Goal: Task Accomplishment & Management: Use online tool/utility

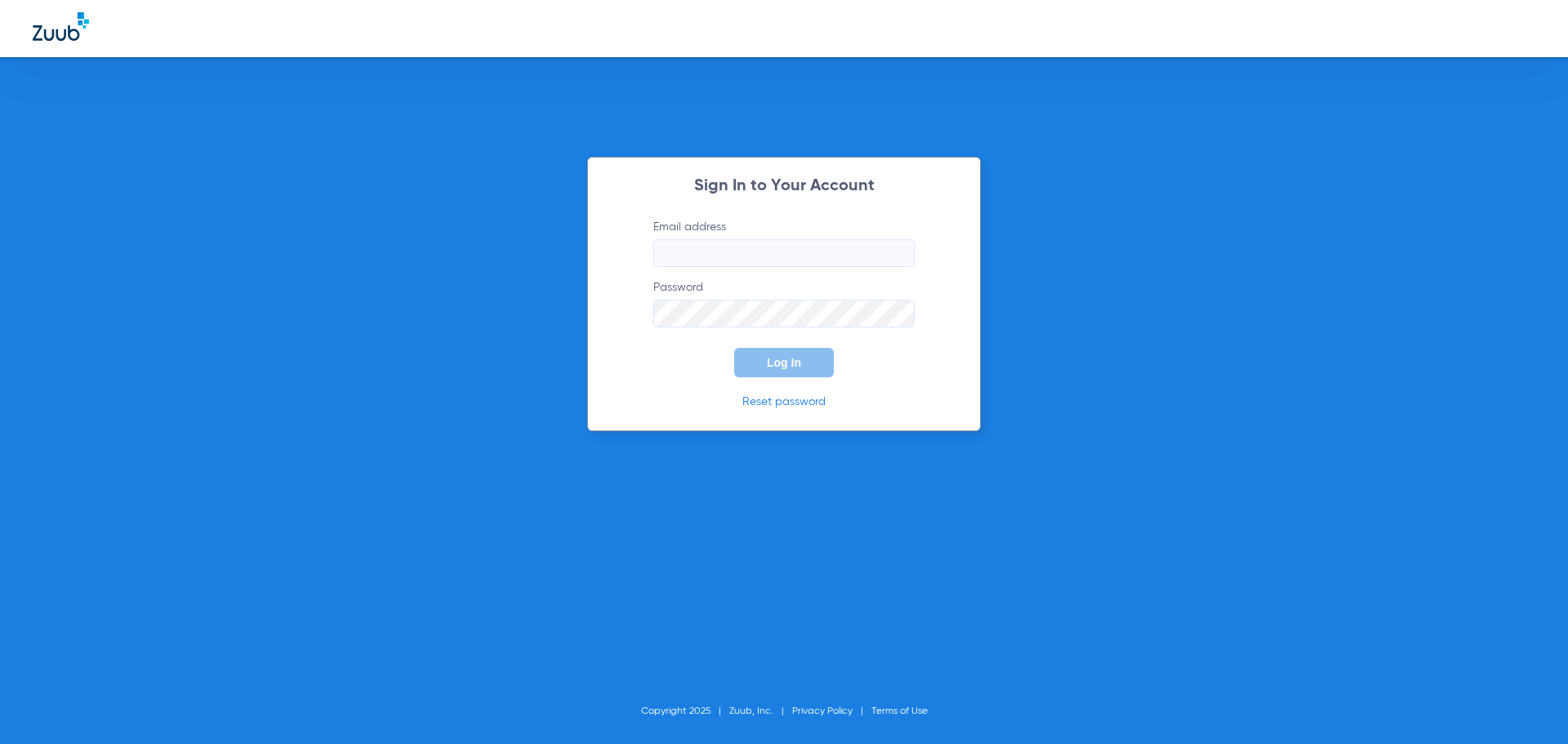
type input "jamie.zari@bluetreedental.com"
click at [813, 368] on button "Log In" at bounding box center [784, 362] width 100 height 29
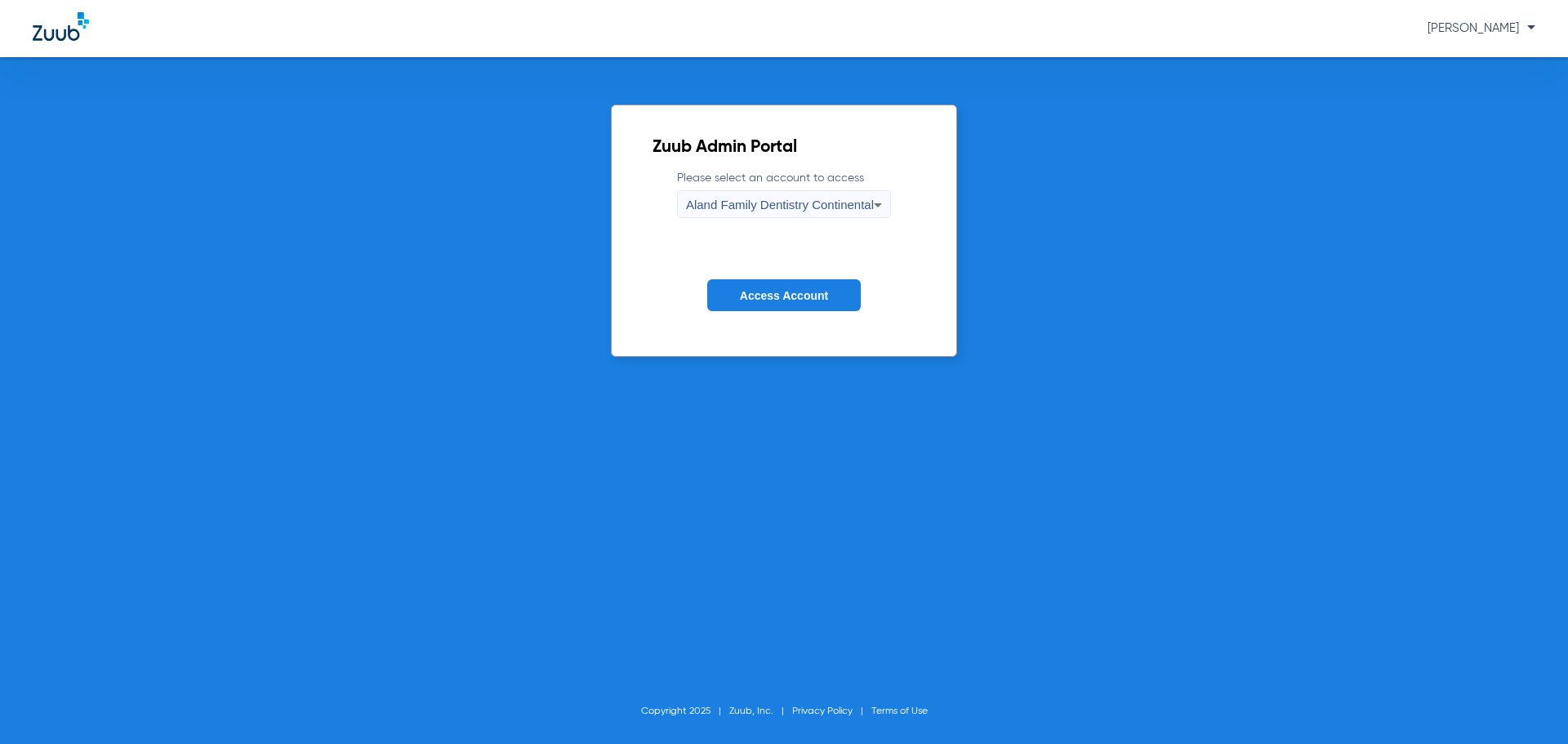
click at [799, 212] on span "Aland Family Dentistry Continental" at bounding box center [780, 205] width 188 height 14
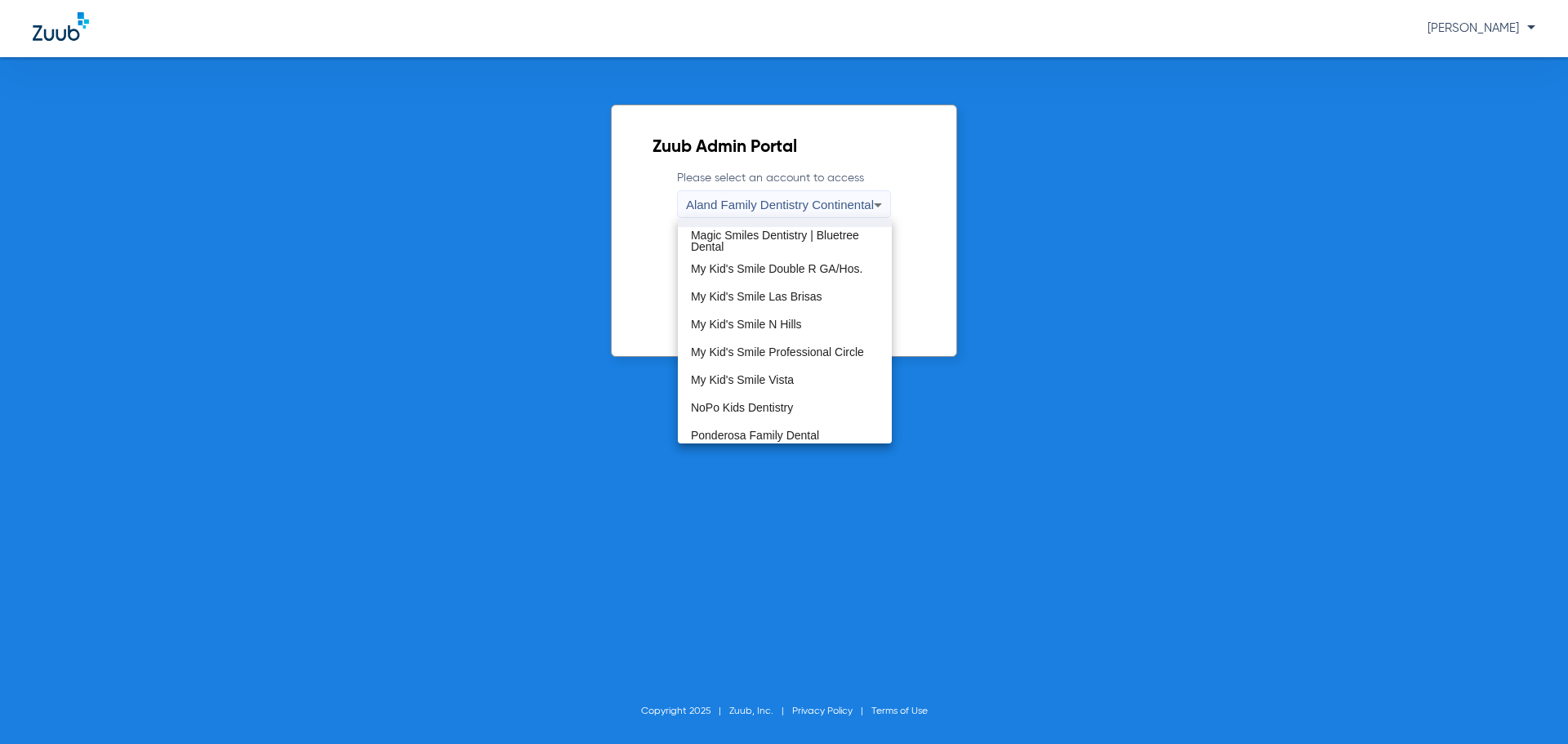
scroll to position [498, 0]
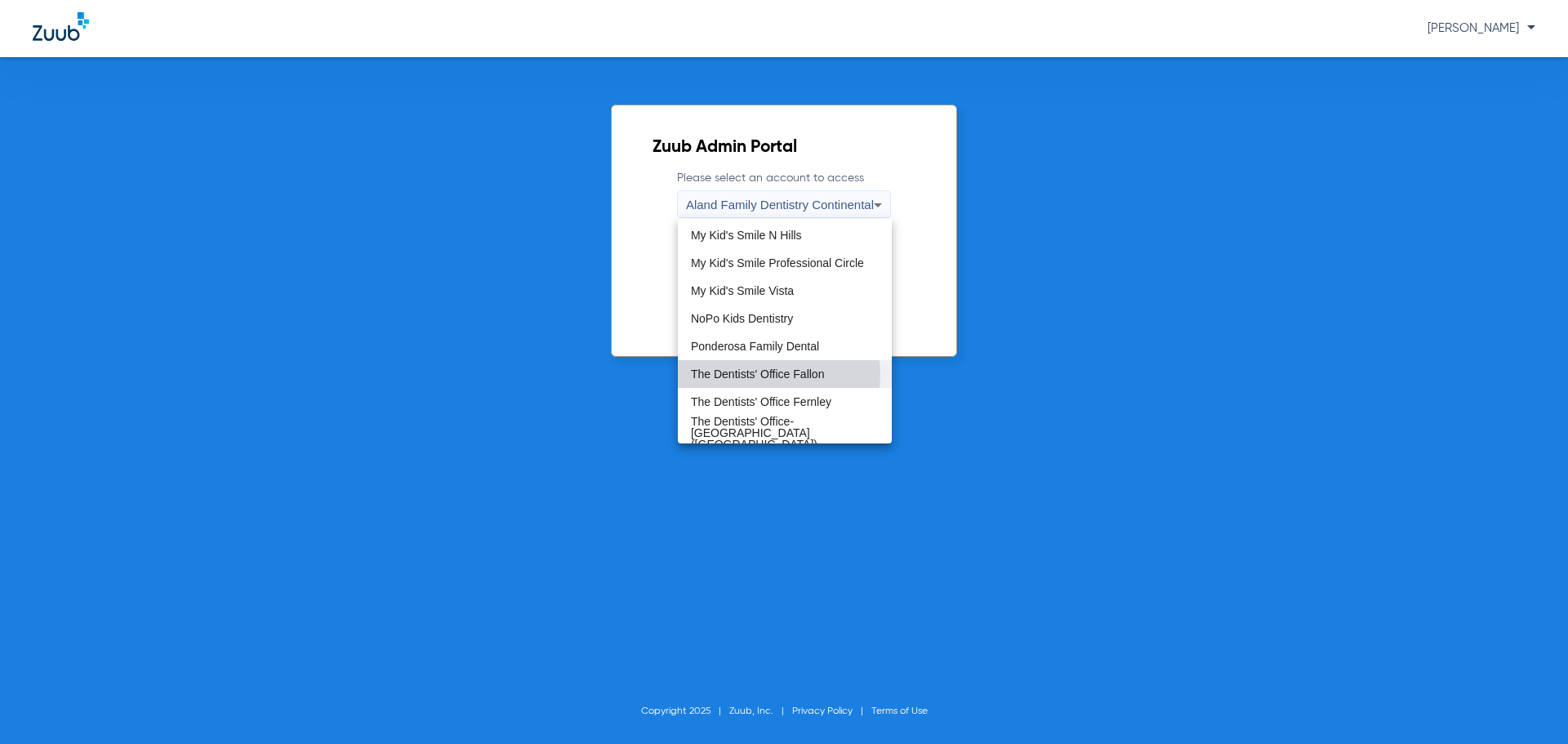
click at [778, 375] on span "The Dentists' Office Fallon" at bounding box center [757, 374] width 133 height 12
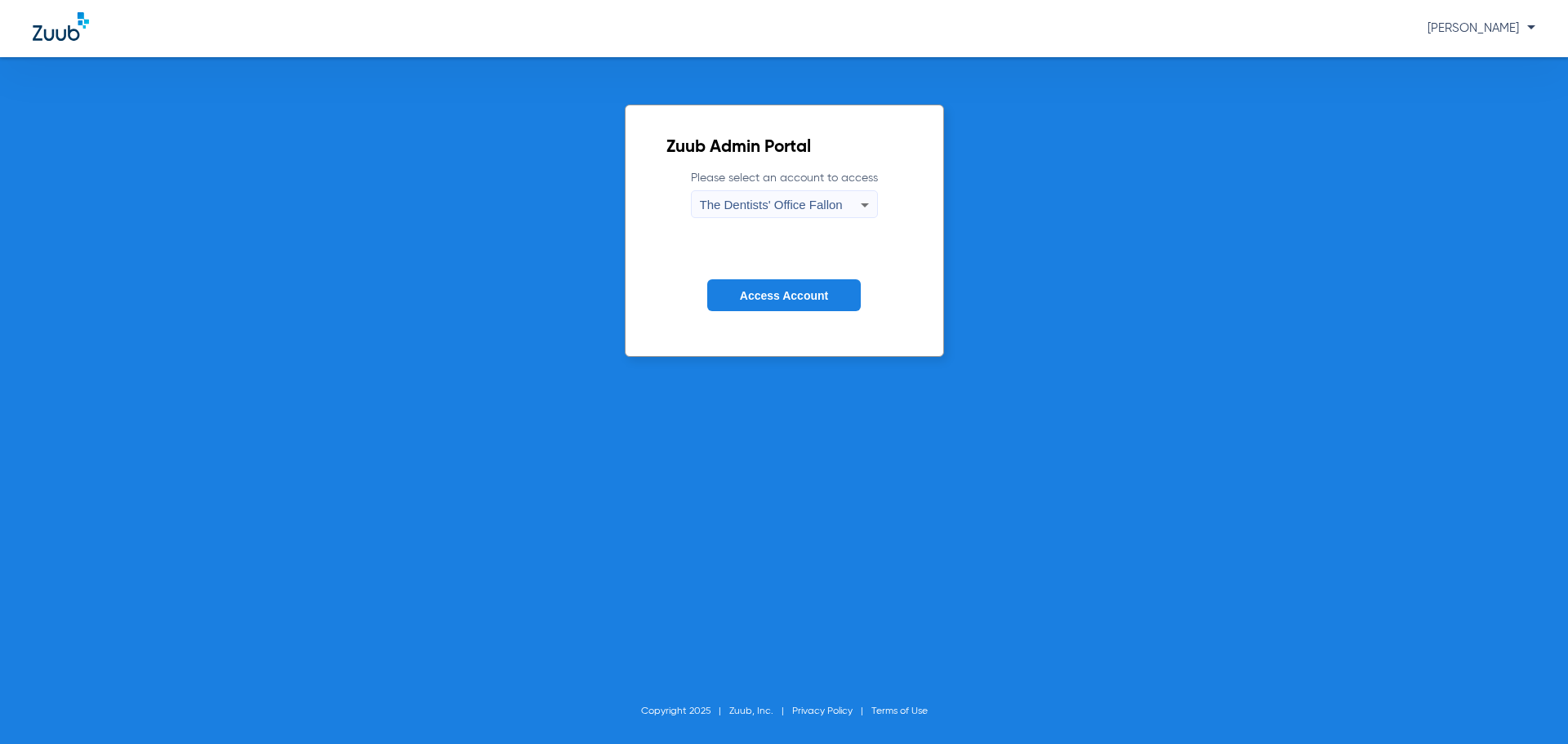
click at [795, 302] on button "Access Account" at bounding box center [784, 295] width 153 height 32
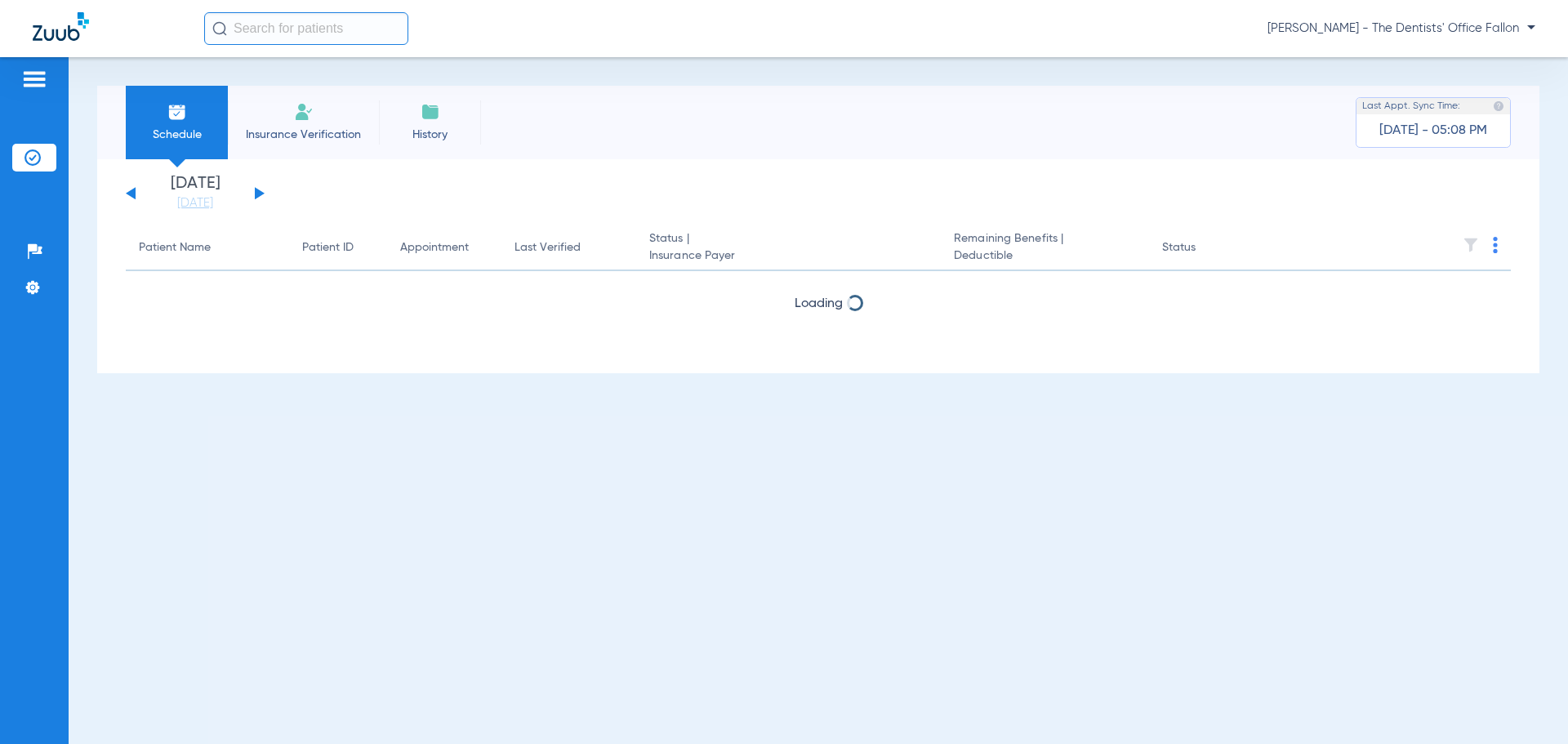
click at [259, 190] on button at bounding box center [259, 193] width 10 height 12
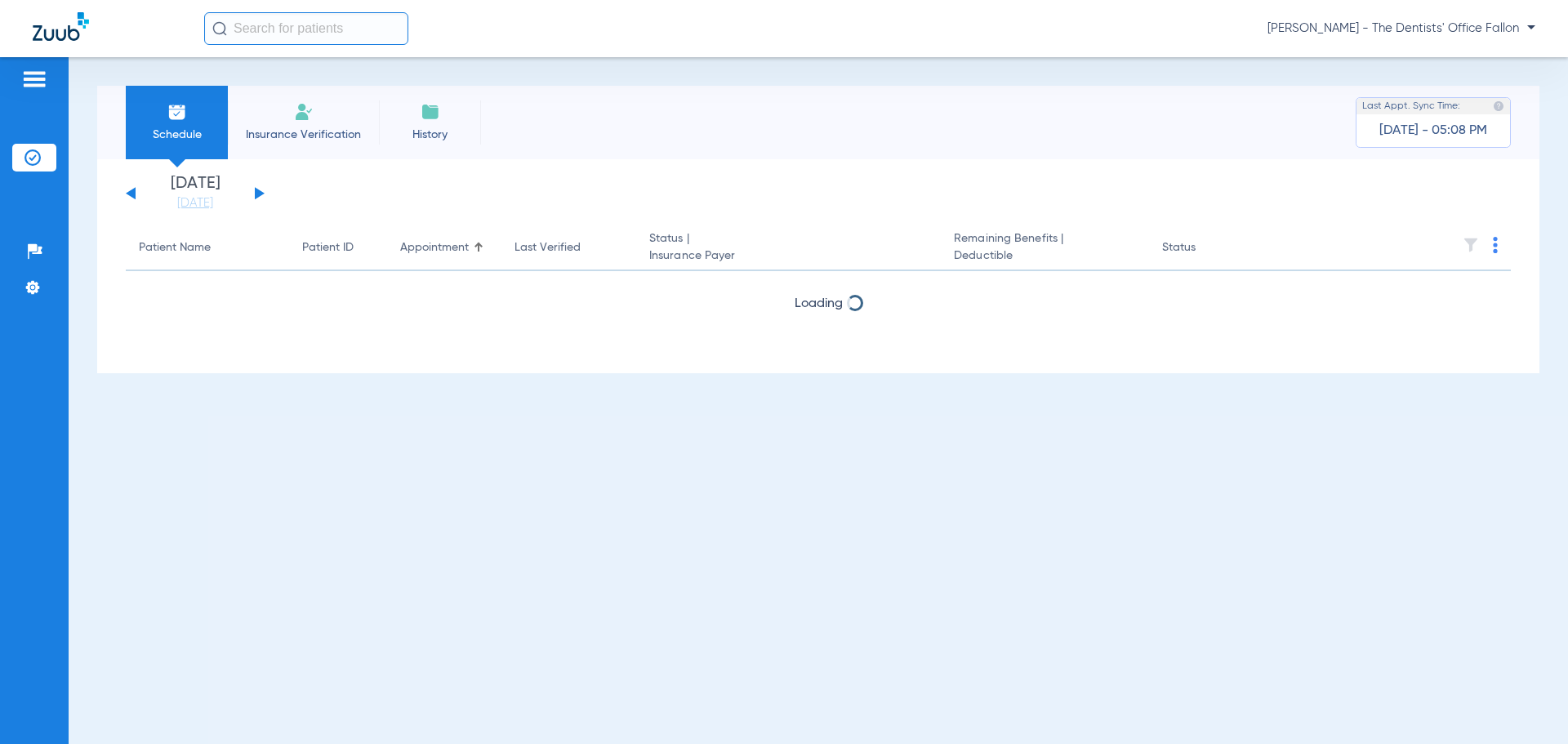
click at [259, 190] on button at bounding box center [259, 193] width 10 height 12
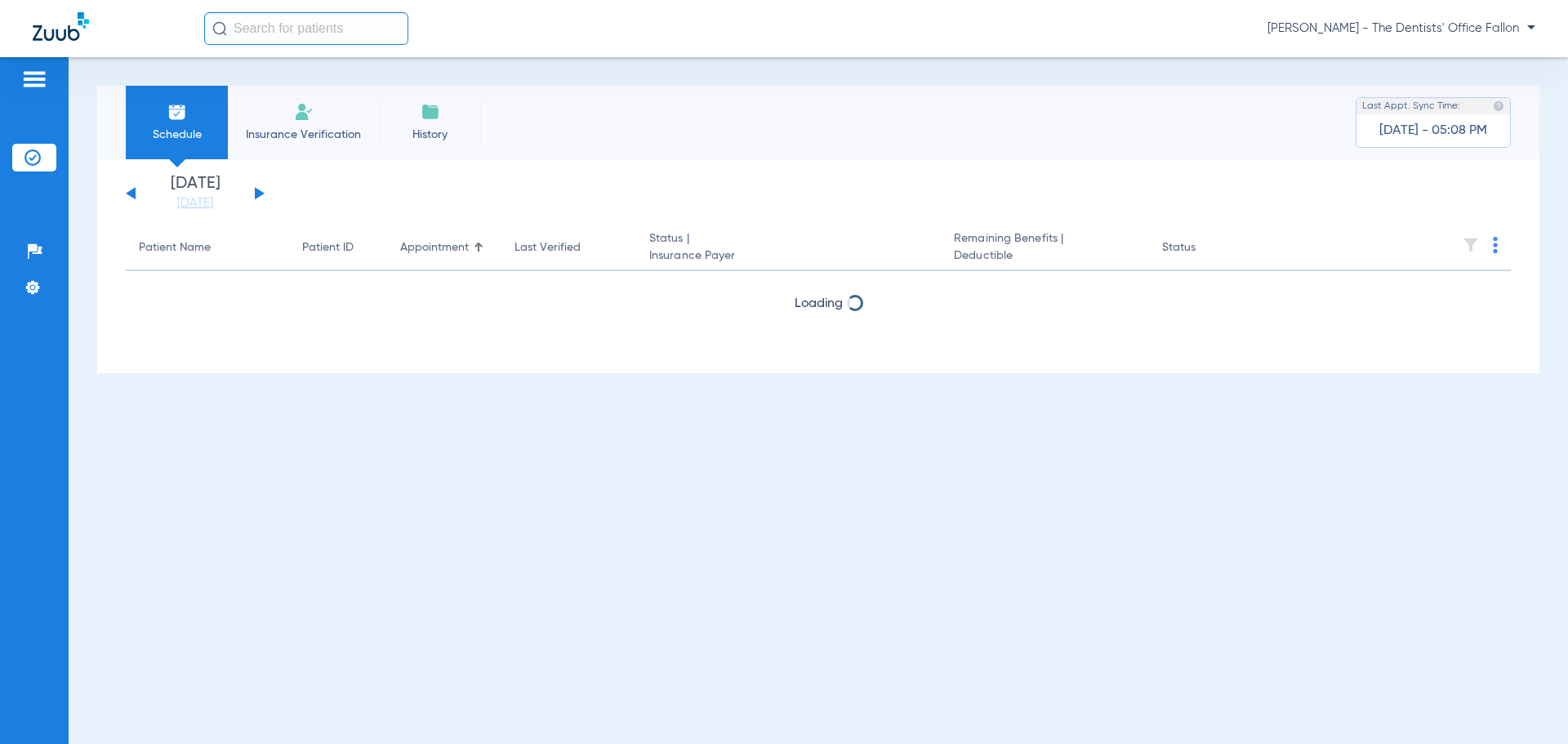
click at [259, 190] on button at bounding box center [259, 193] width 10 height 12
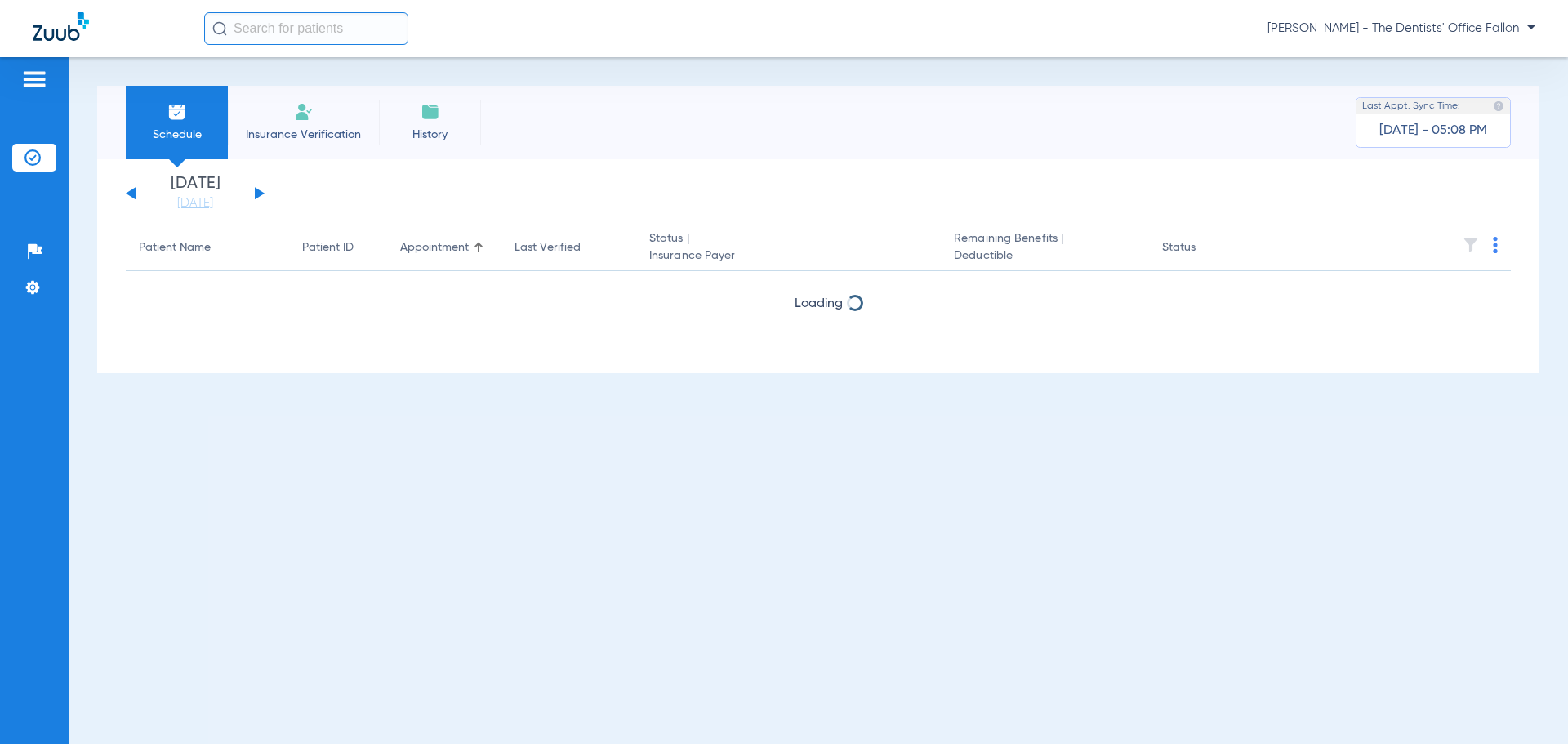
click at [259, 190] on button at bounding box center [259, 193] width 10 height 12
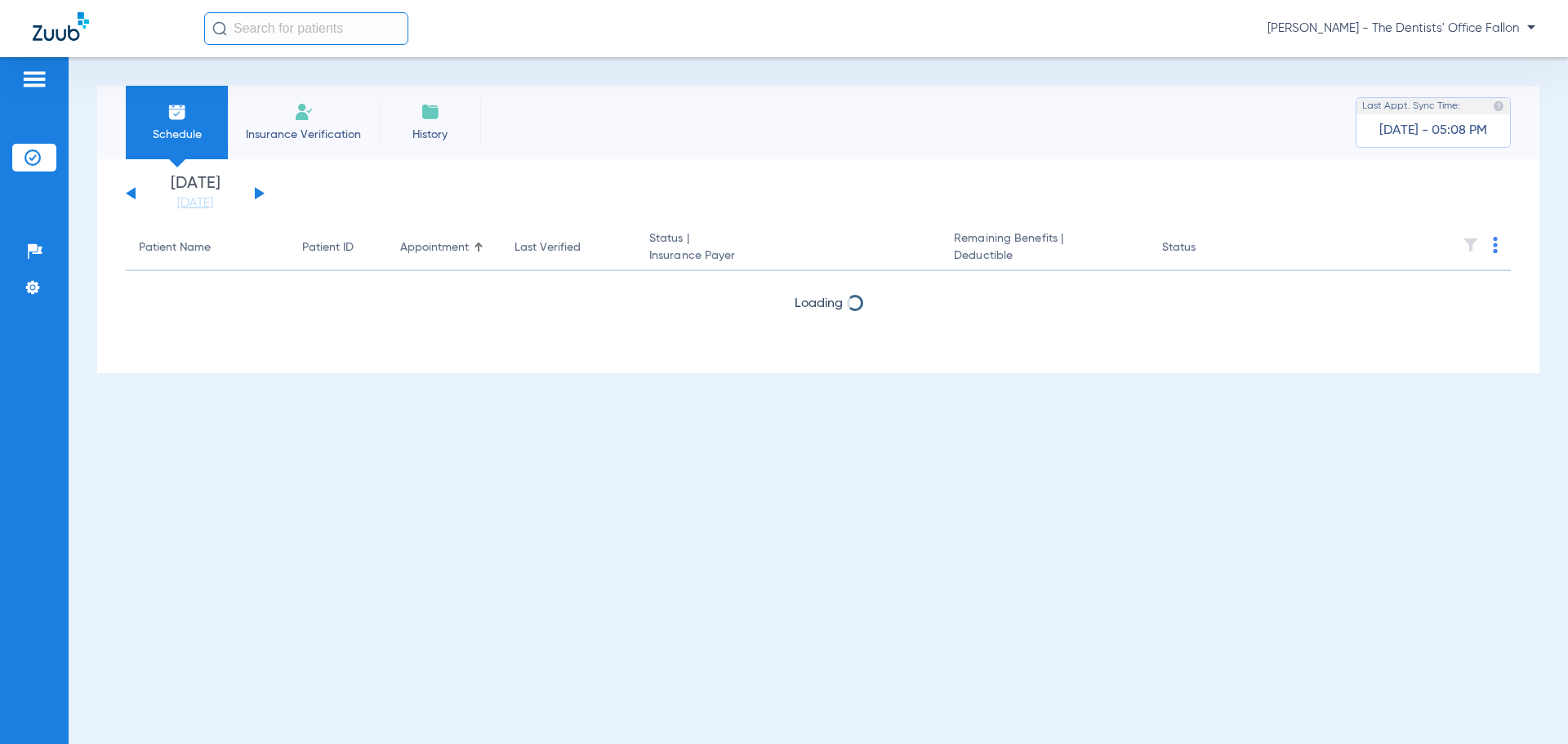
click at [259, 190] on button at bounding box center [259, 193] width 10 height 12
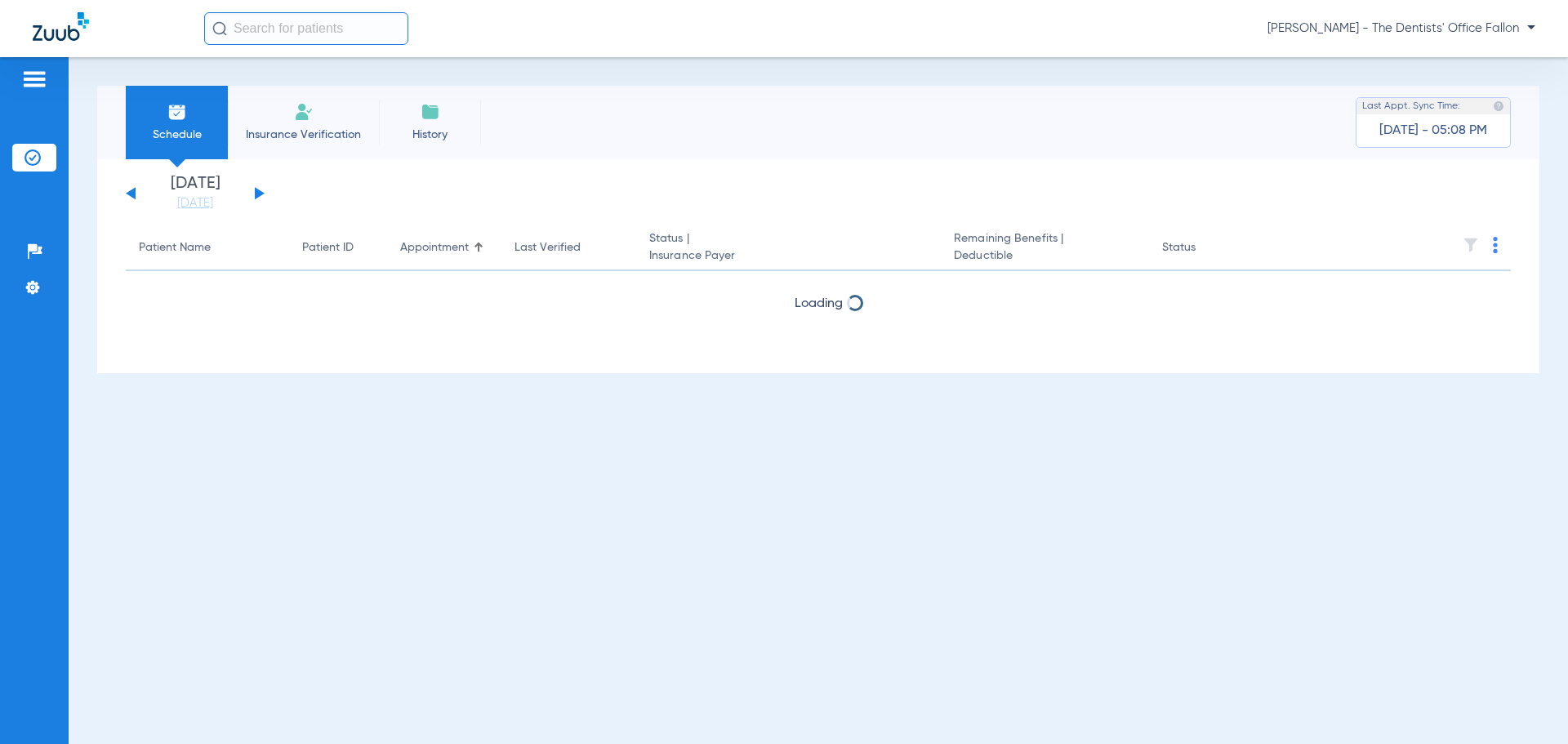
click at [259, 190] on button at bounding box center [259, 193] width 10 height 12
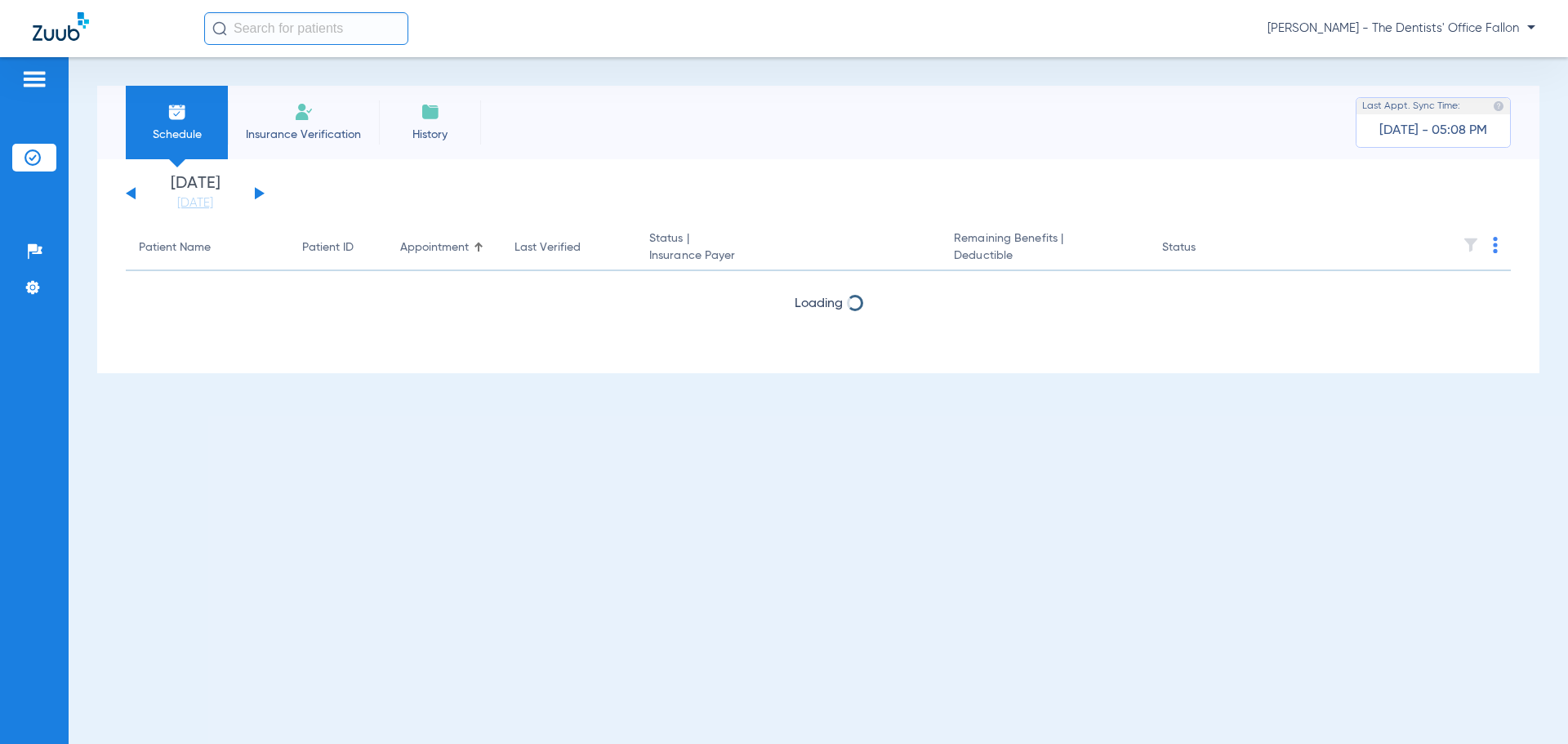
click at [259, 190] on button at bounding box center [259, 193] width 10 height 12
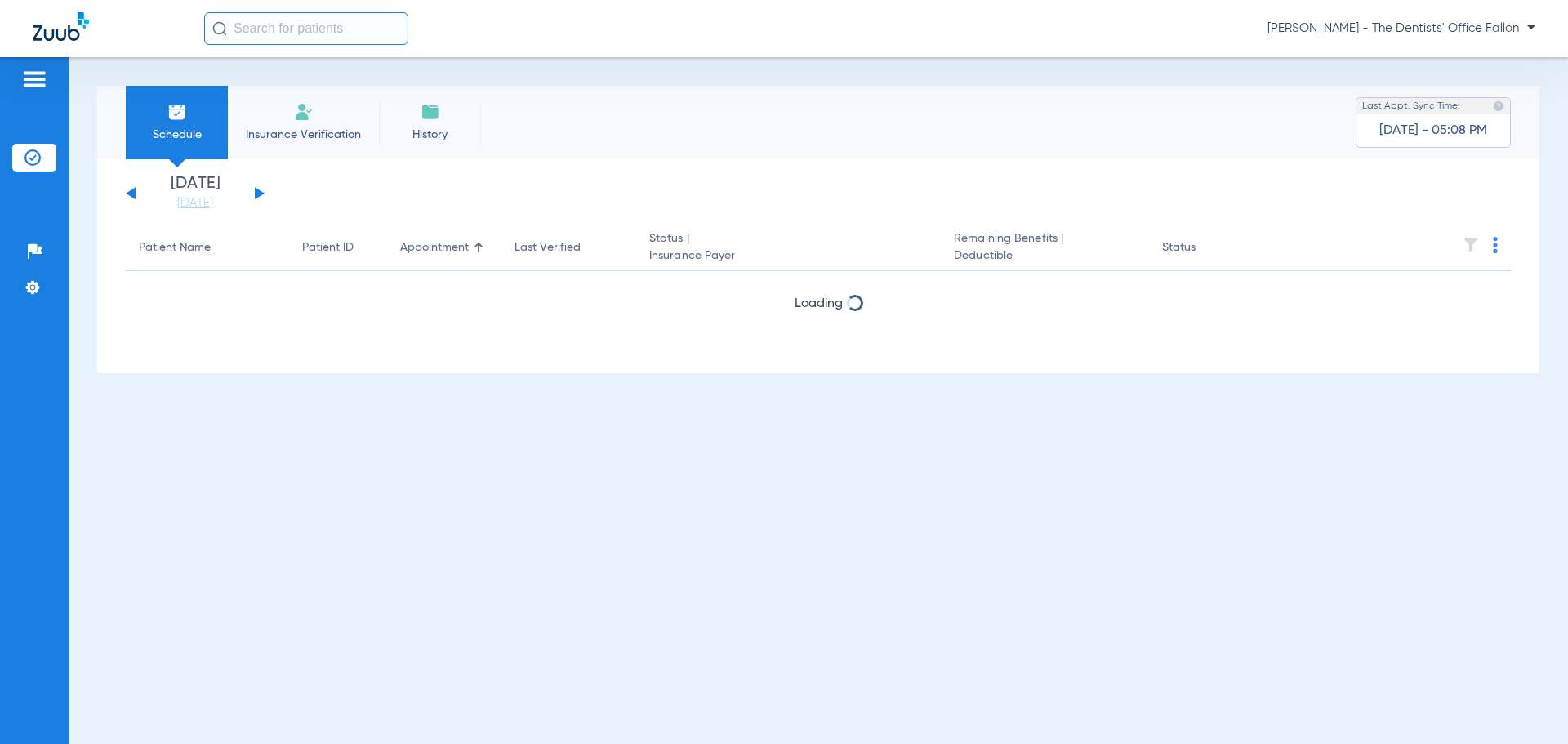
click at [259, 190] on button at bounding box center [259, 193] width 10 height 12
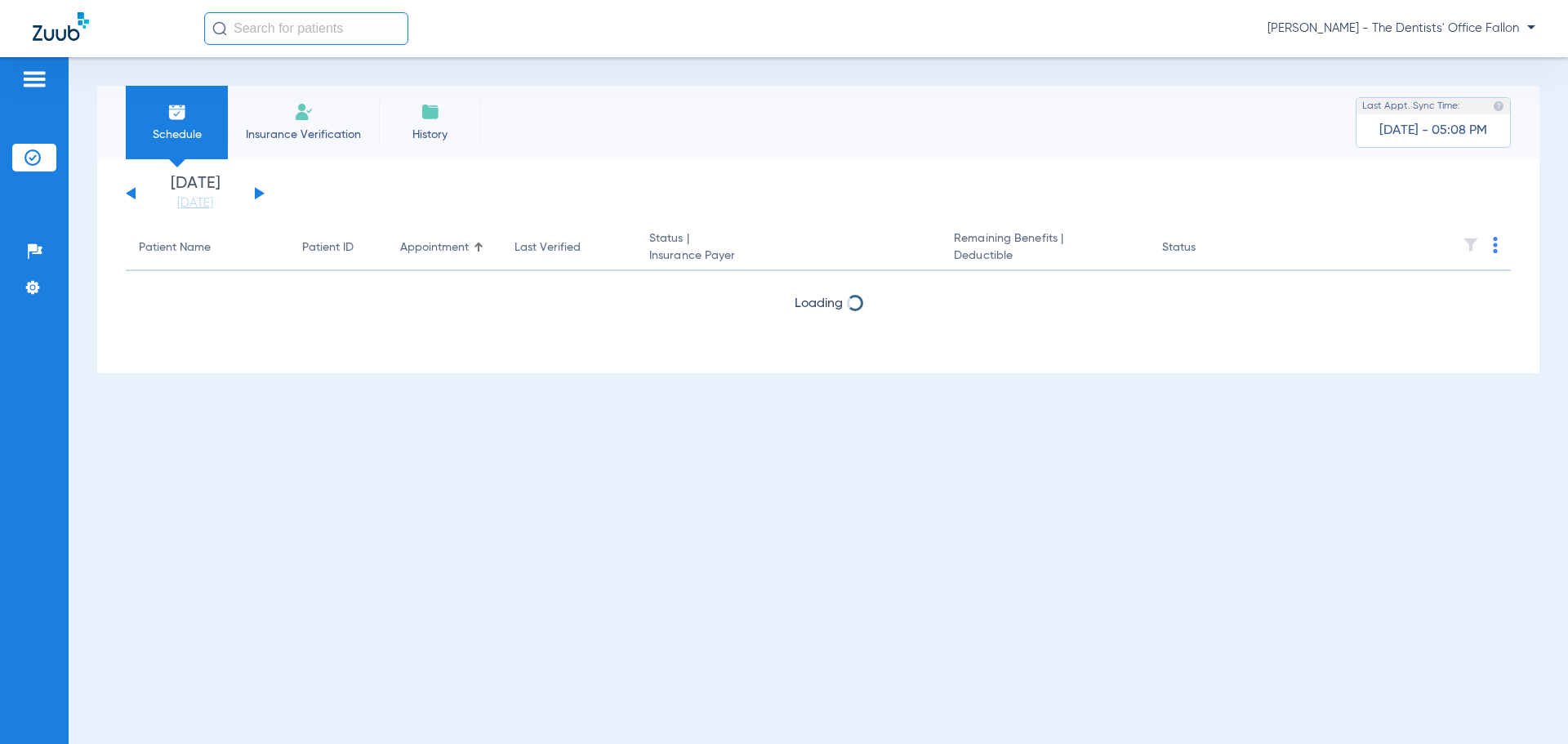
click at [259, 190] on button at bounding box center [259, 193] width 10 height 12
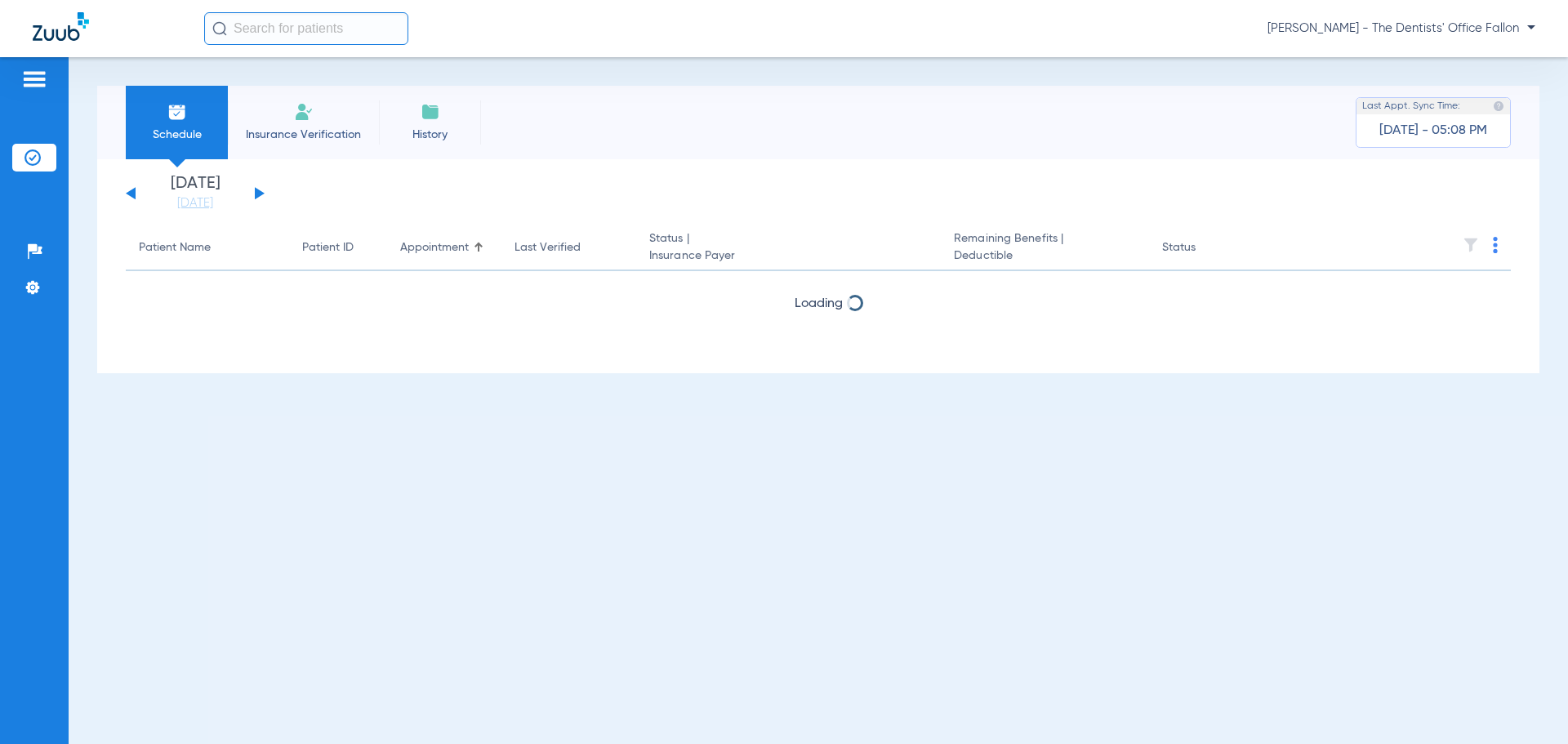
click at [259, 190] on button at bounding box center [259, 193] width 10 height 12
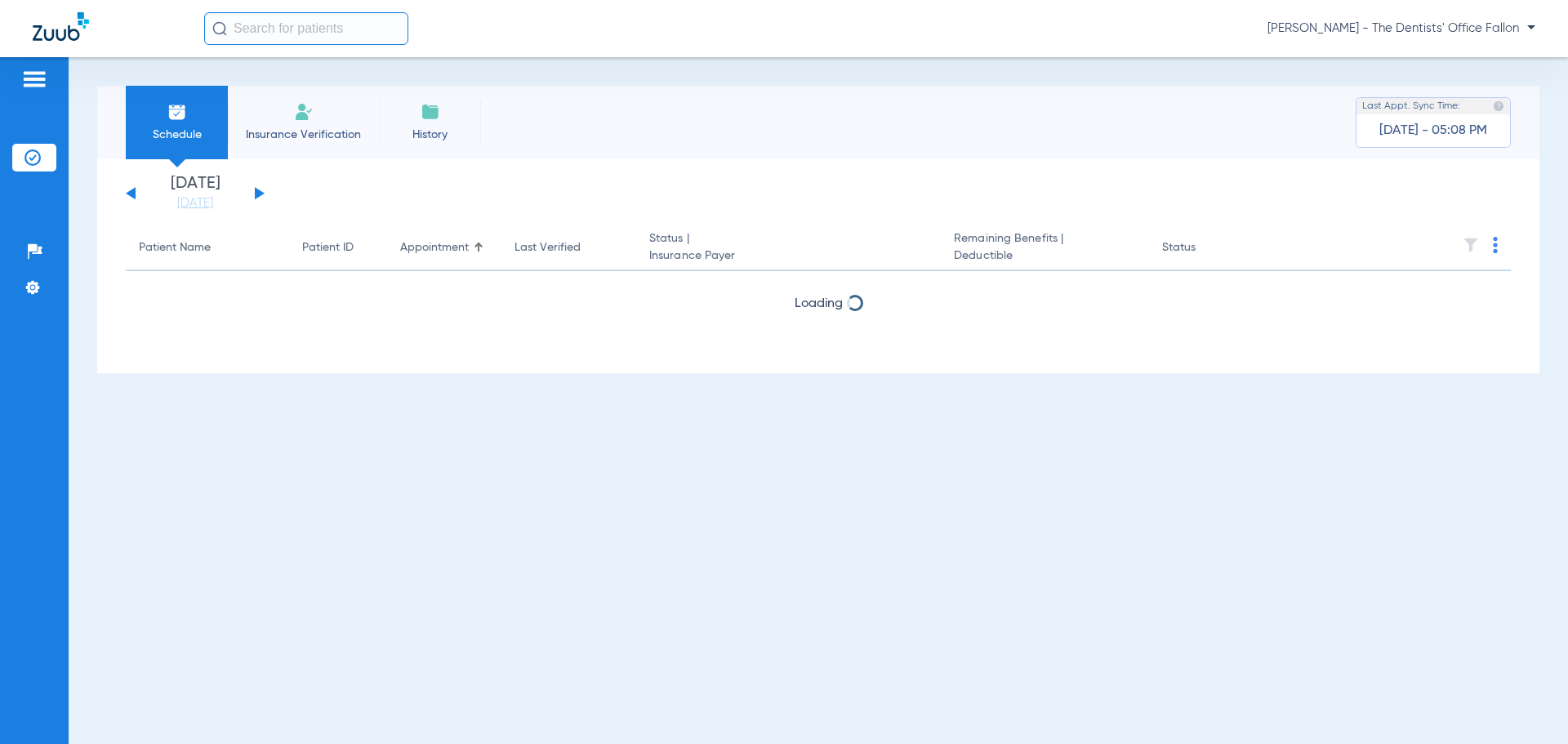
click at [259, 190] on button at bounding box center [259, 193] width 10 height 12
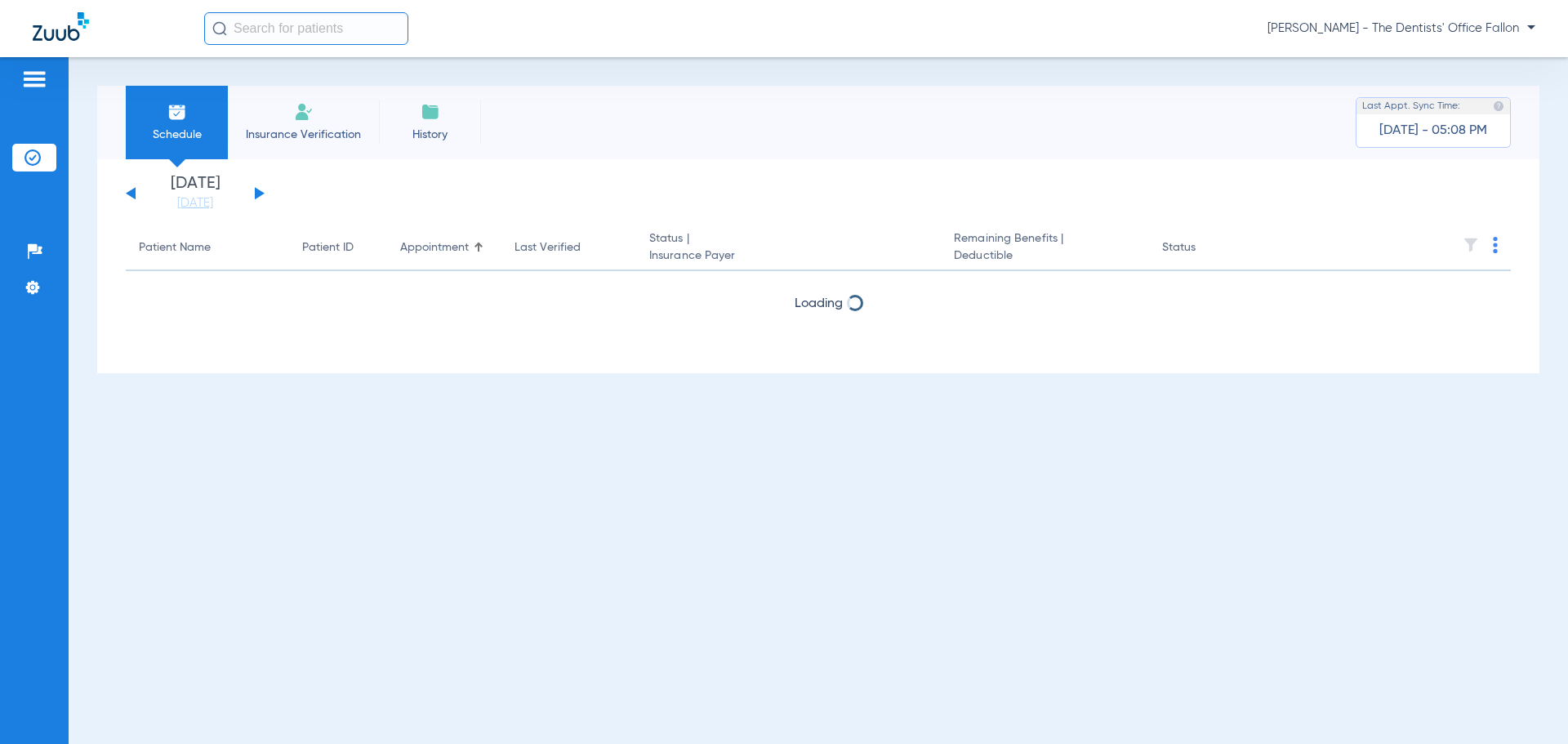
click at [259, 190] on button at bounding box center [259, 193] width 10 height 12
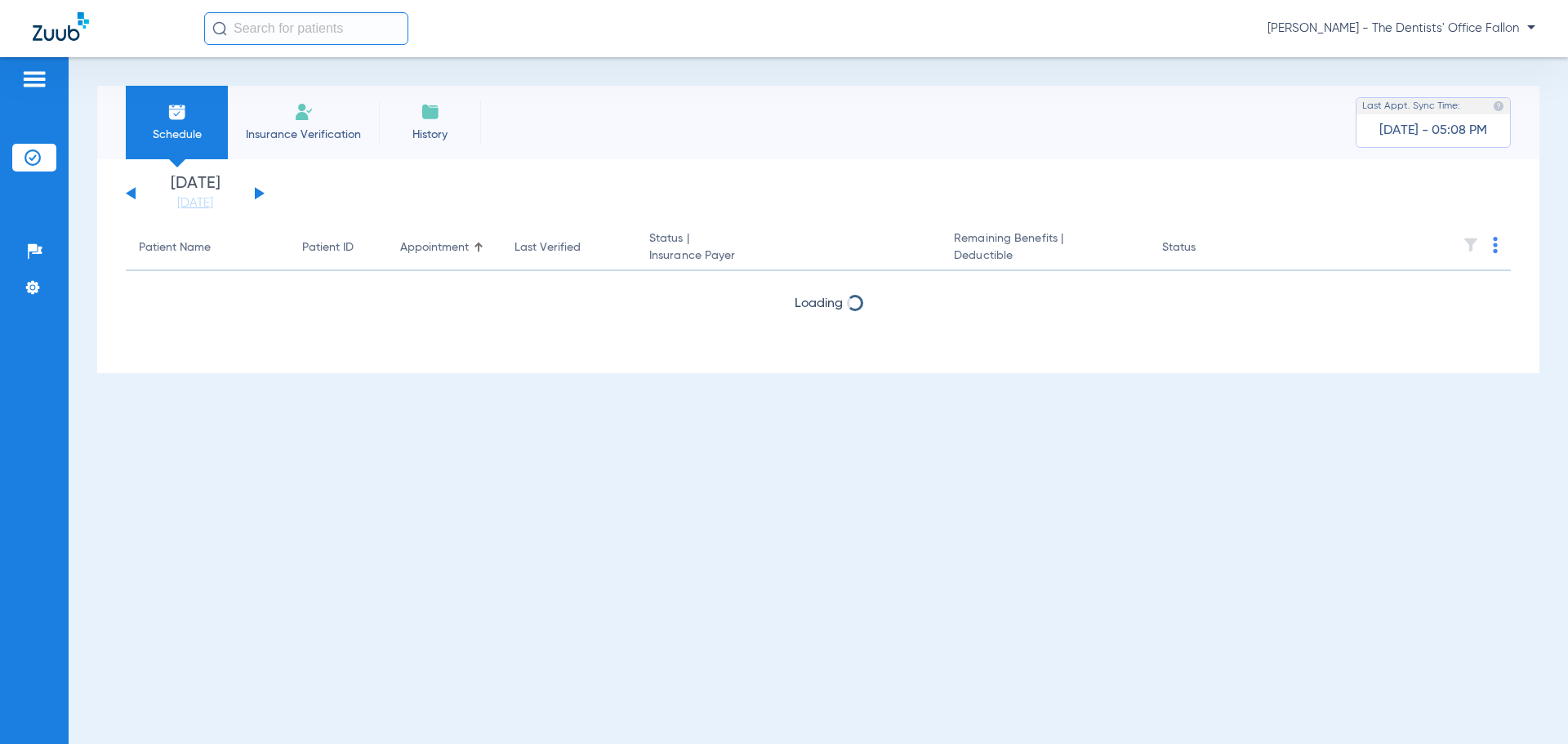
click at [259, 190] on button at bounding box center [259, 193] width 10 height 12
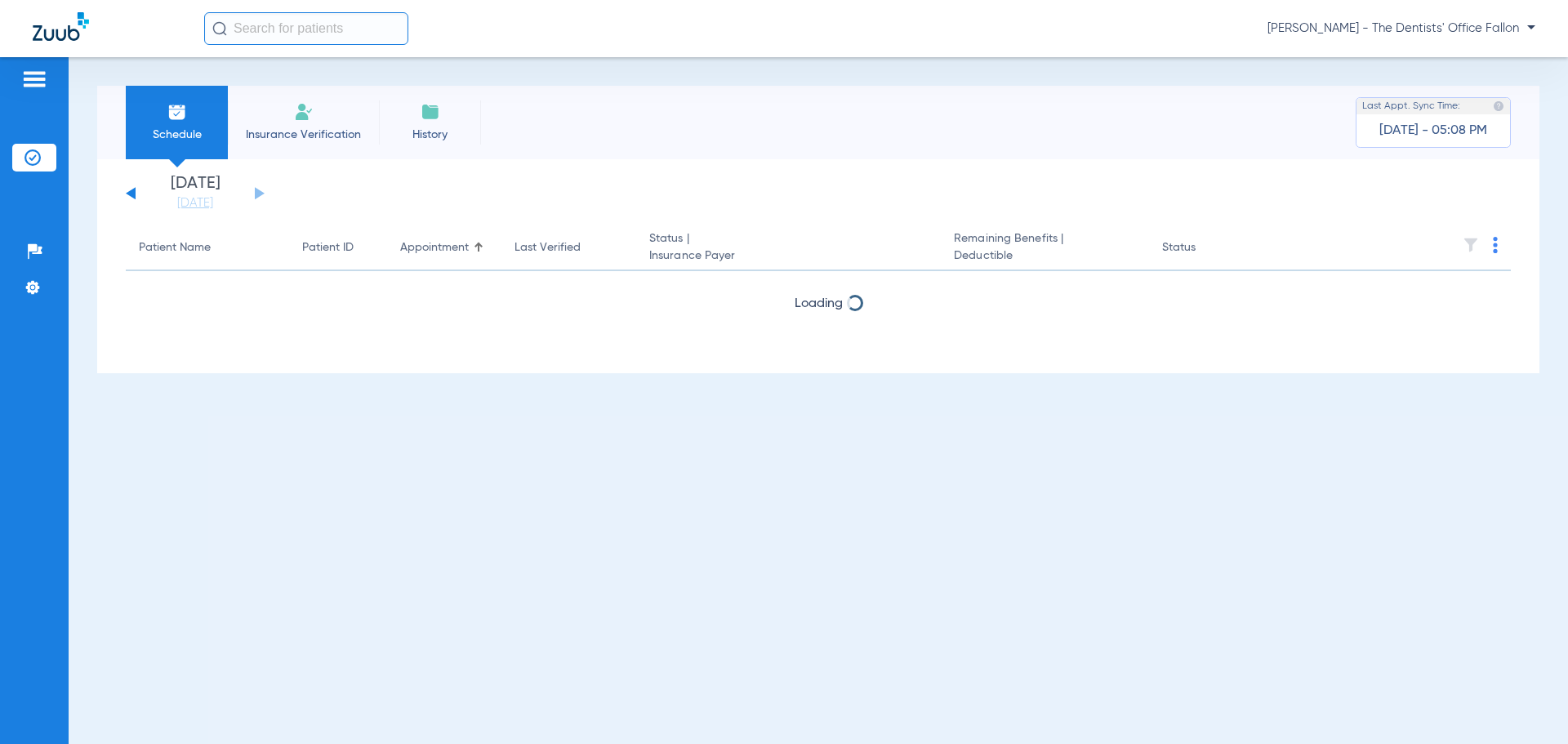
click at [132, 197] on button at bounding box center [130, 193] width 10 height 12
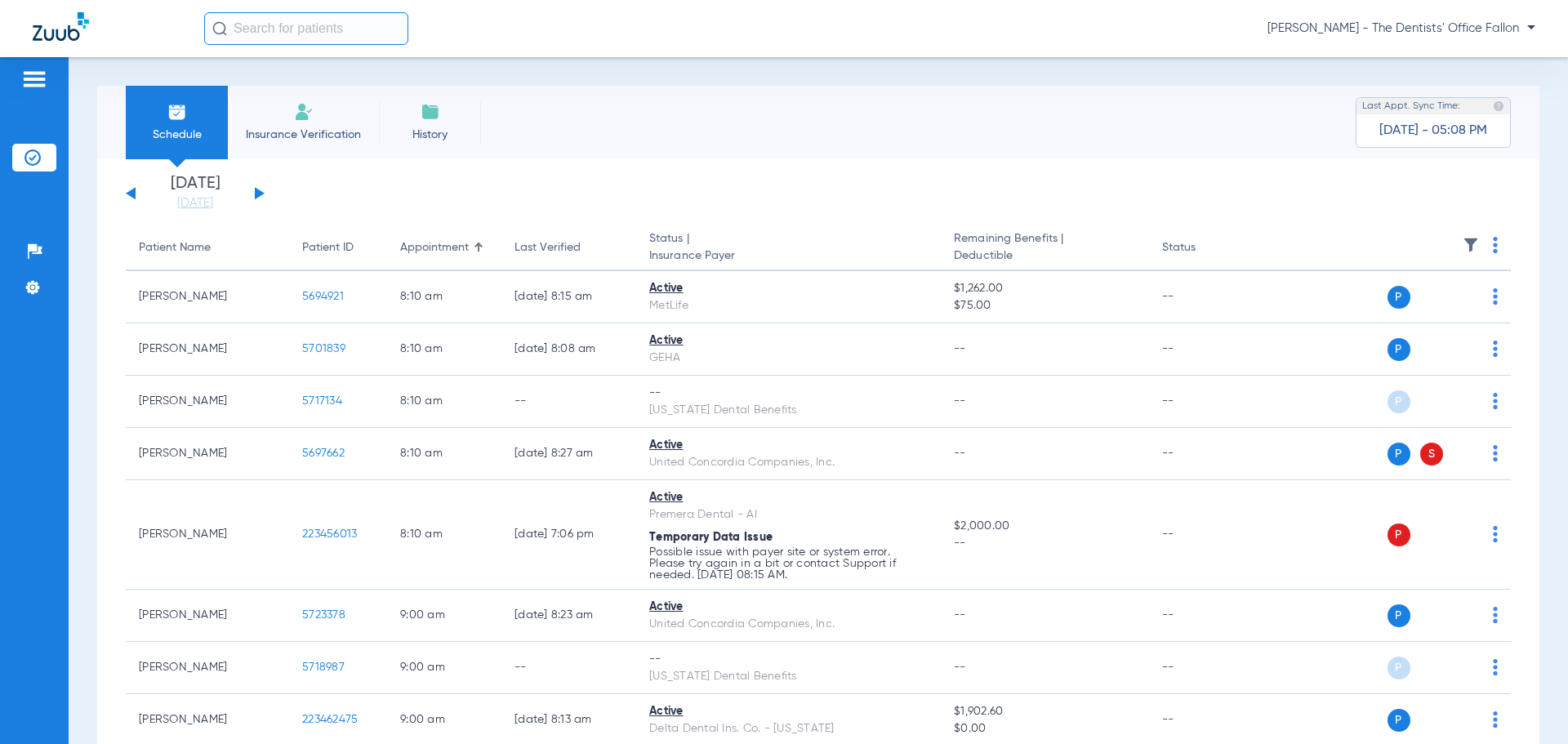
click at [257, 193] on button at bounding box center [259, 193] width 10 height 12
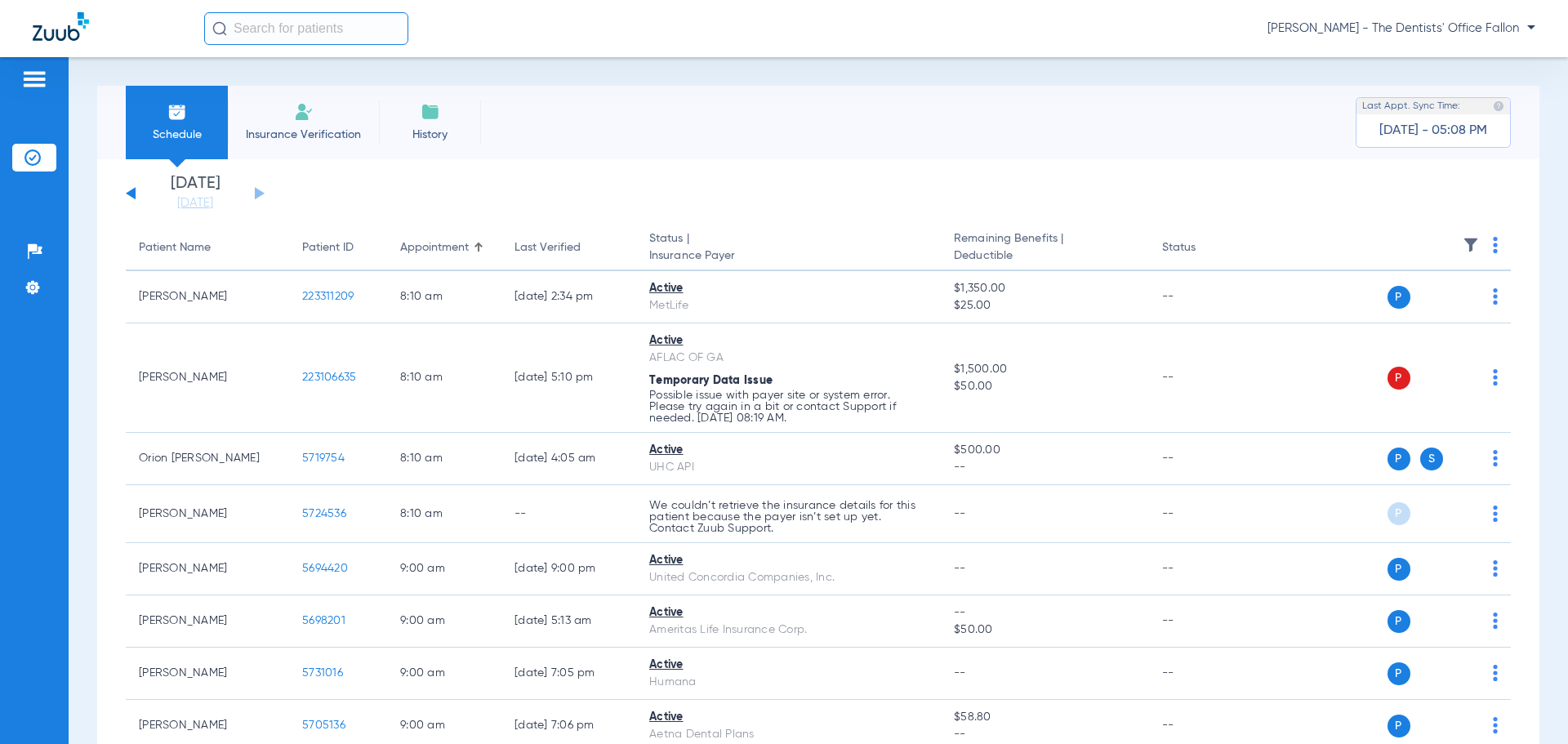
click at [1493, 247] on img at bounding box center [1495, 244] width 5 height 16
click at [1436, 307] on span "Verify All" at bounding box center [1420, 309] width 102 height 12
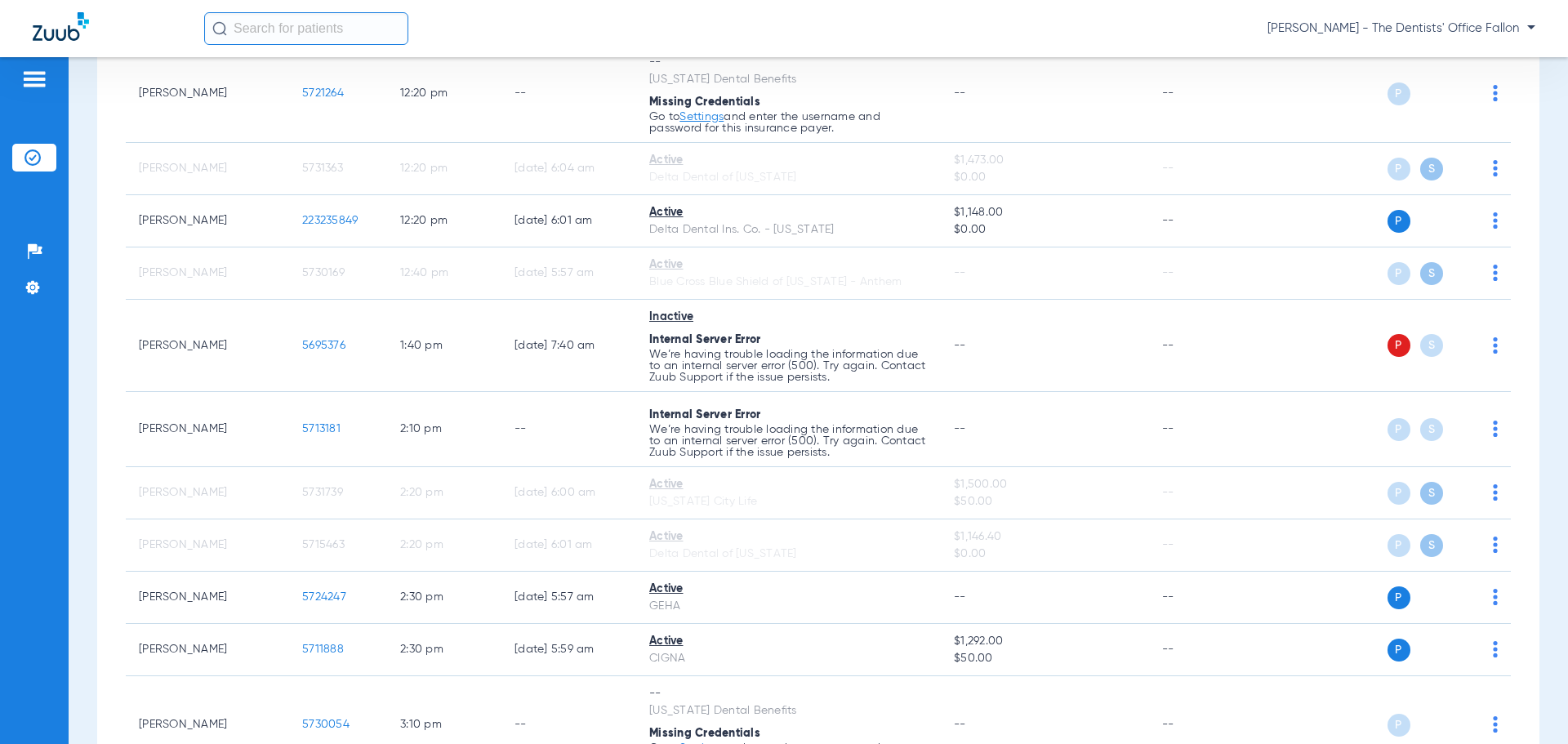
scroll to position [1879, 0]
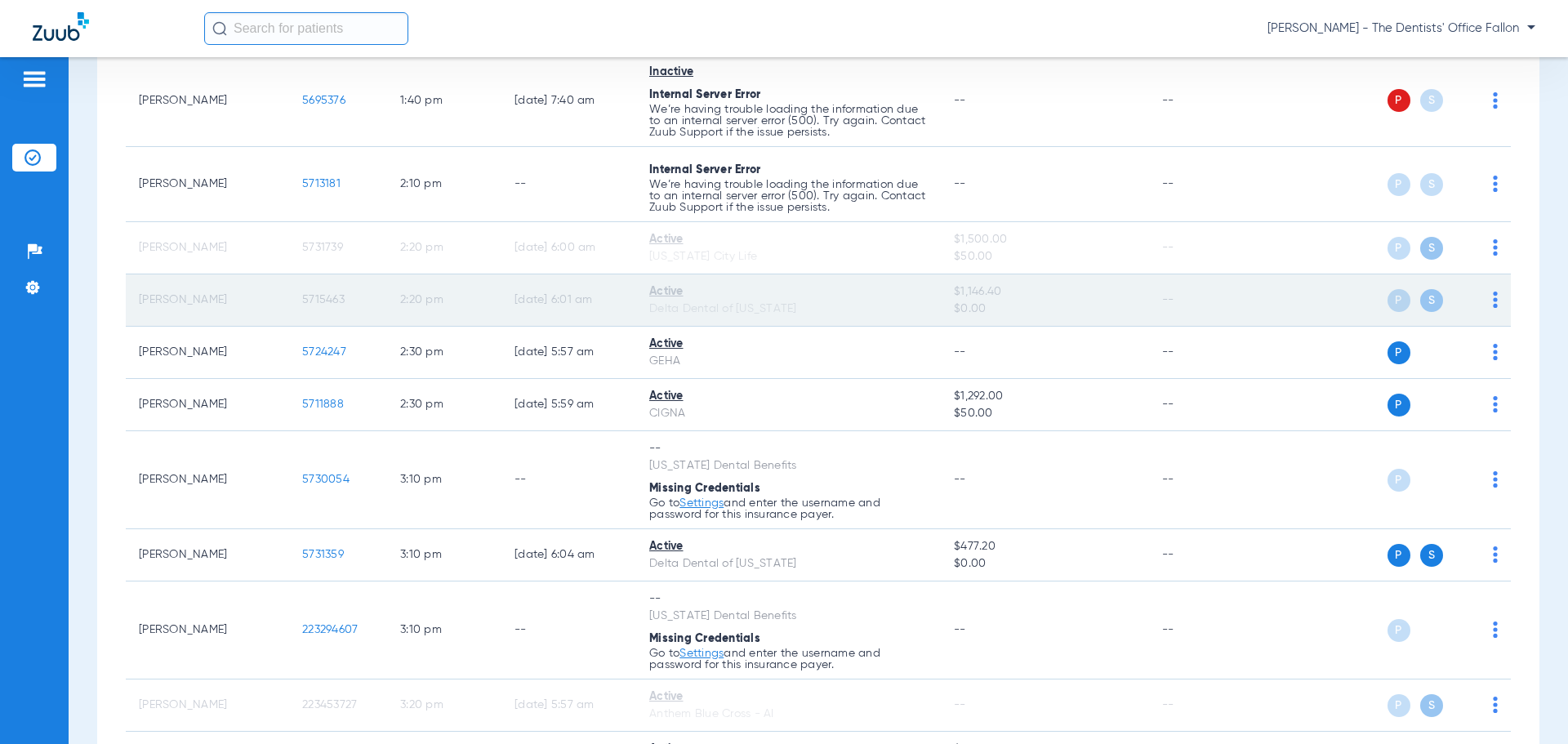
click at [325, 299] on span "5715463" at bounding box center [323, 299] width 42 height 12
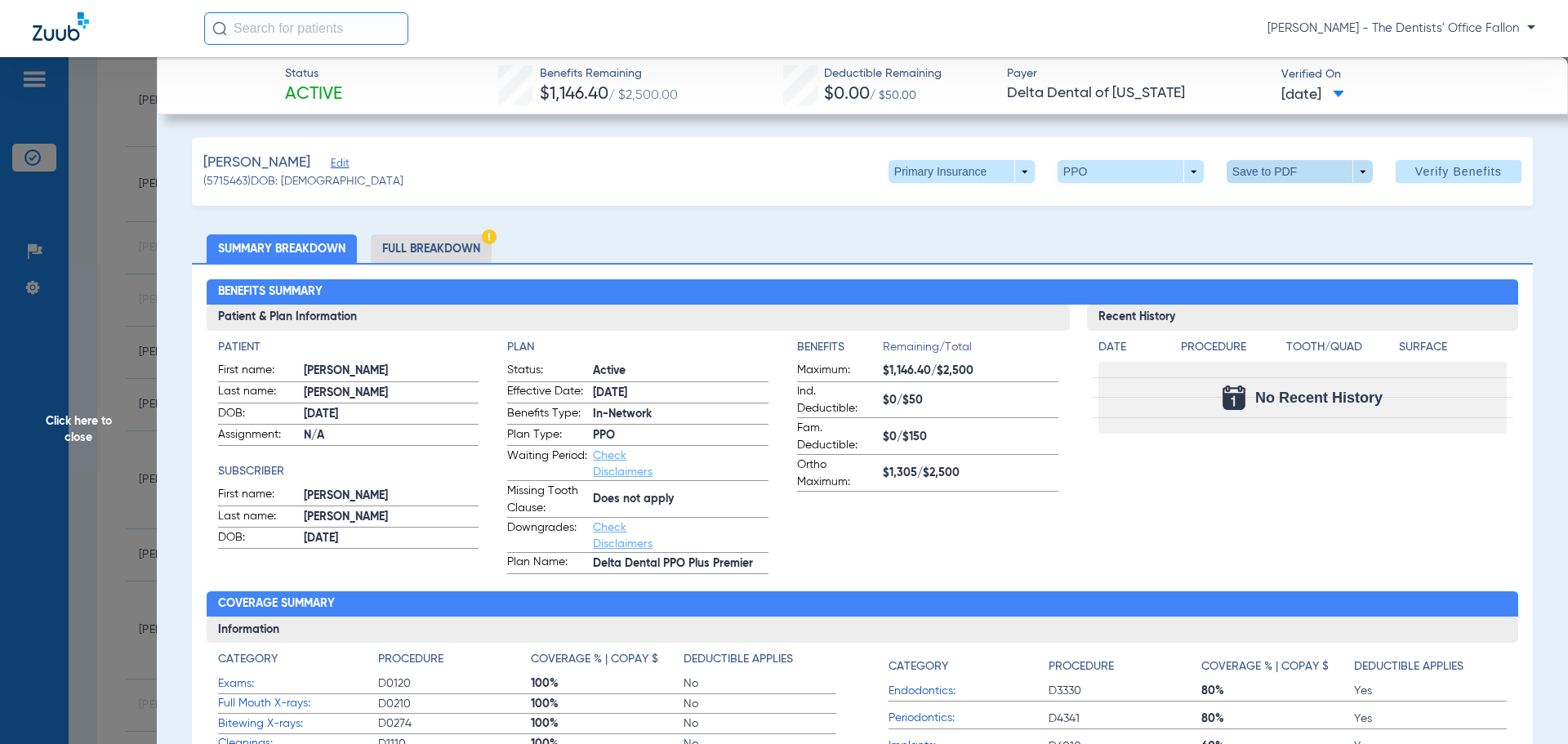
click at [1256, 168] on span at bounding box center [1299, 172] width 146 height 23
click at [1274, 198] on span "Save to PDF" at bounding box center [1293, 204] width 65 height 12
click at [77, 415] on span "Click here to close" at bounding box center [78, 430] width 157 height 744
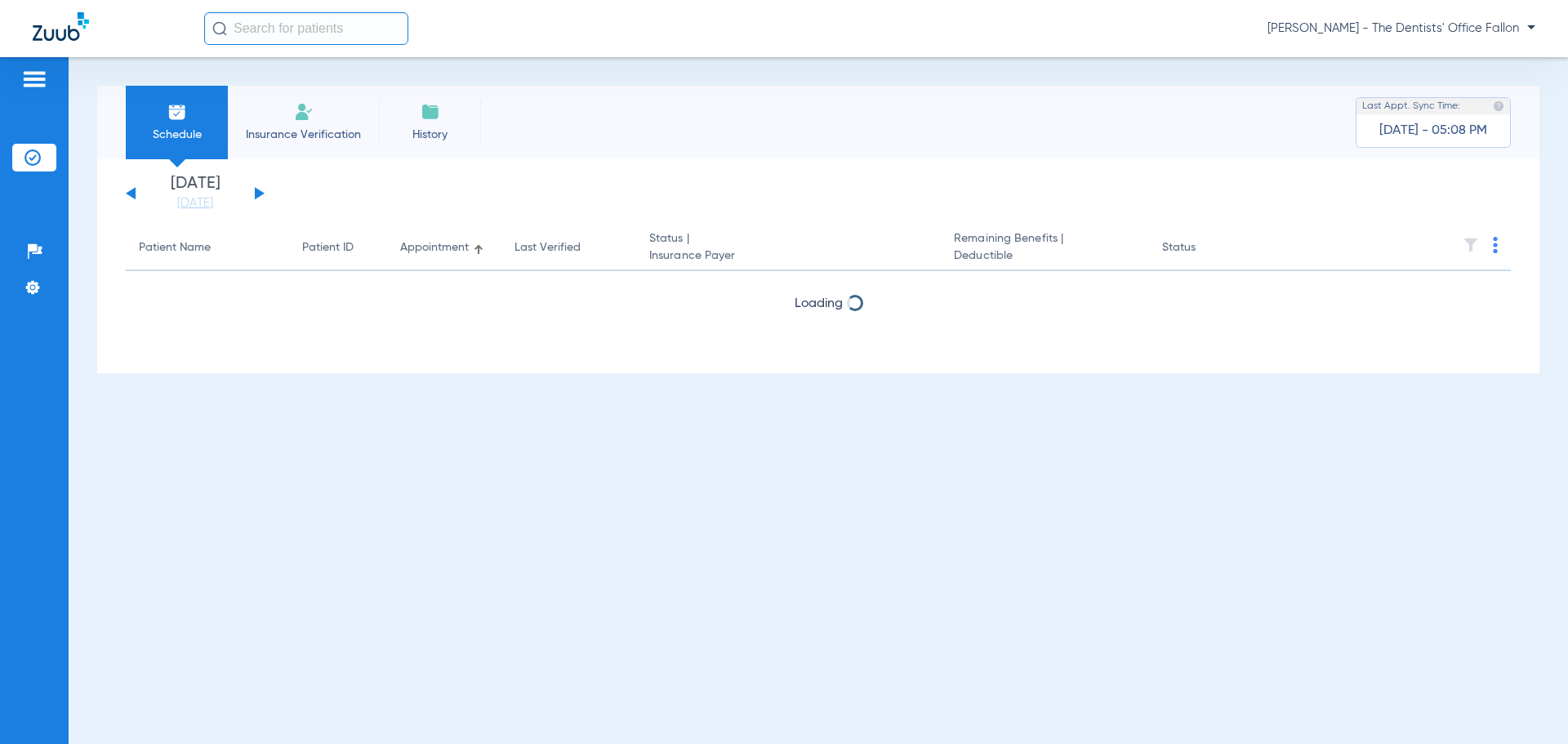
click at [255, 196] on button at bounding box center [259, 193] width 10 height 12
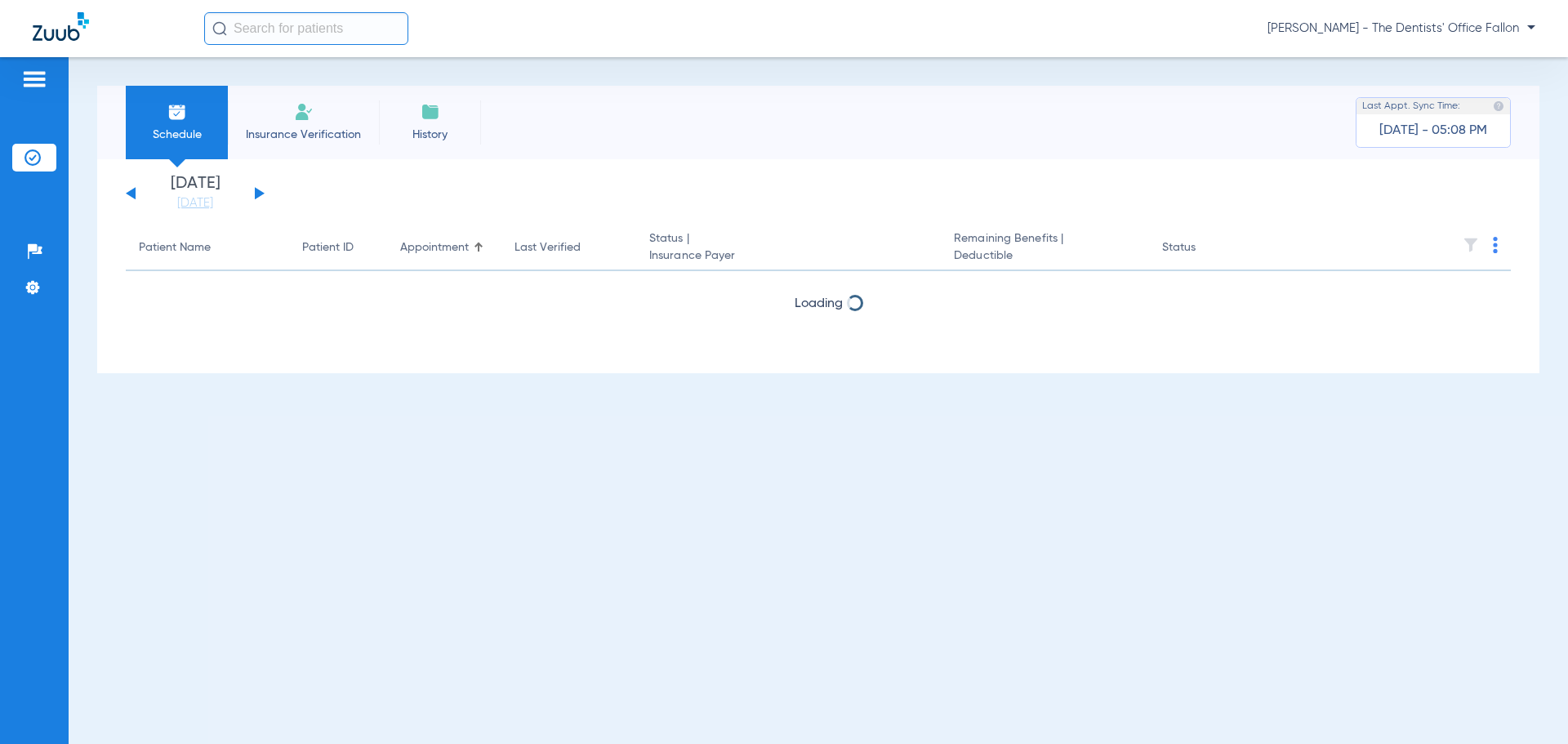
click at [255, 196] on button at bounding box center [259, 193] width 10 height 12
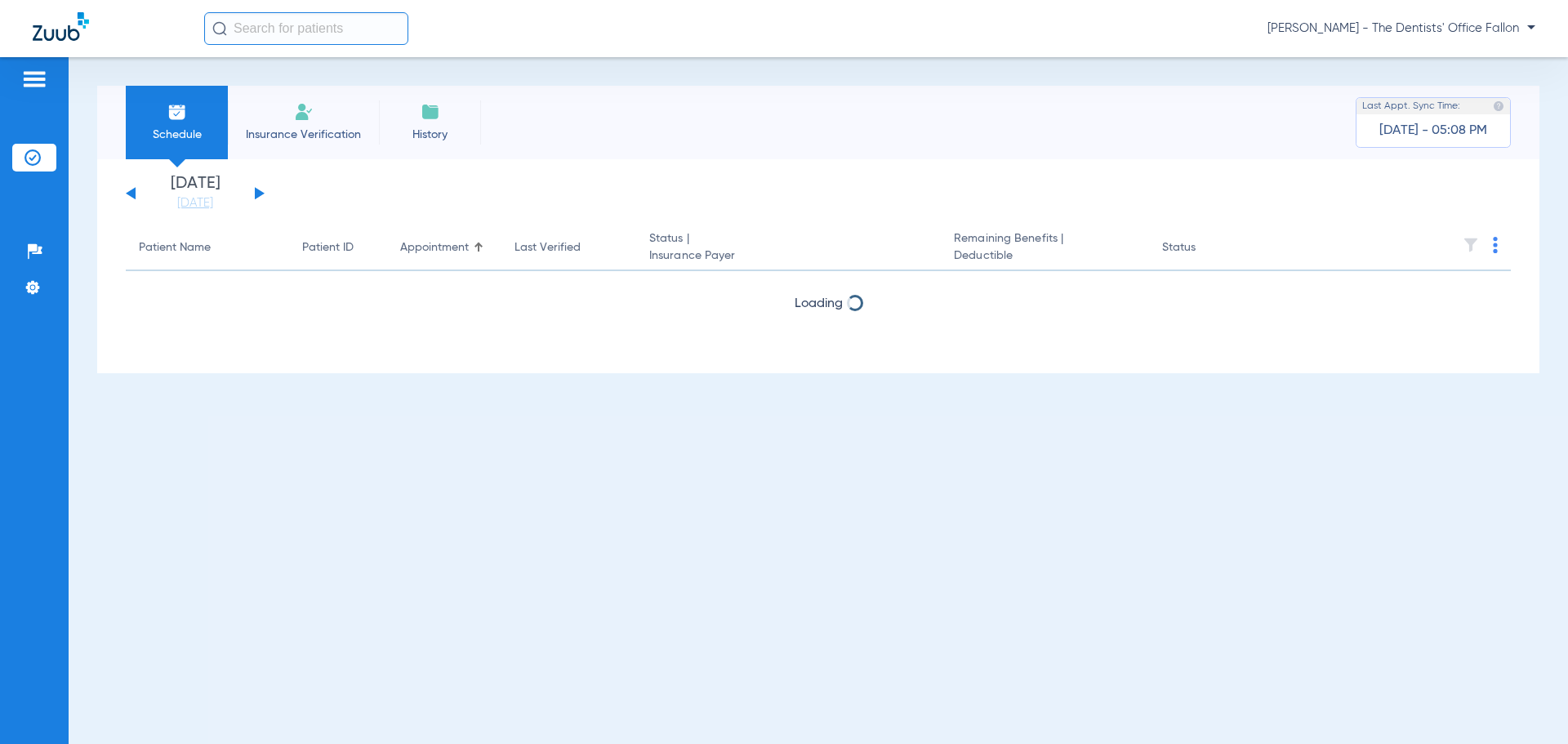
click at [255, 196] on button at bounding box center [259, 193] width 10 height 12
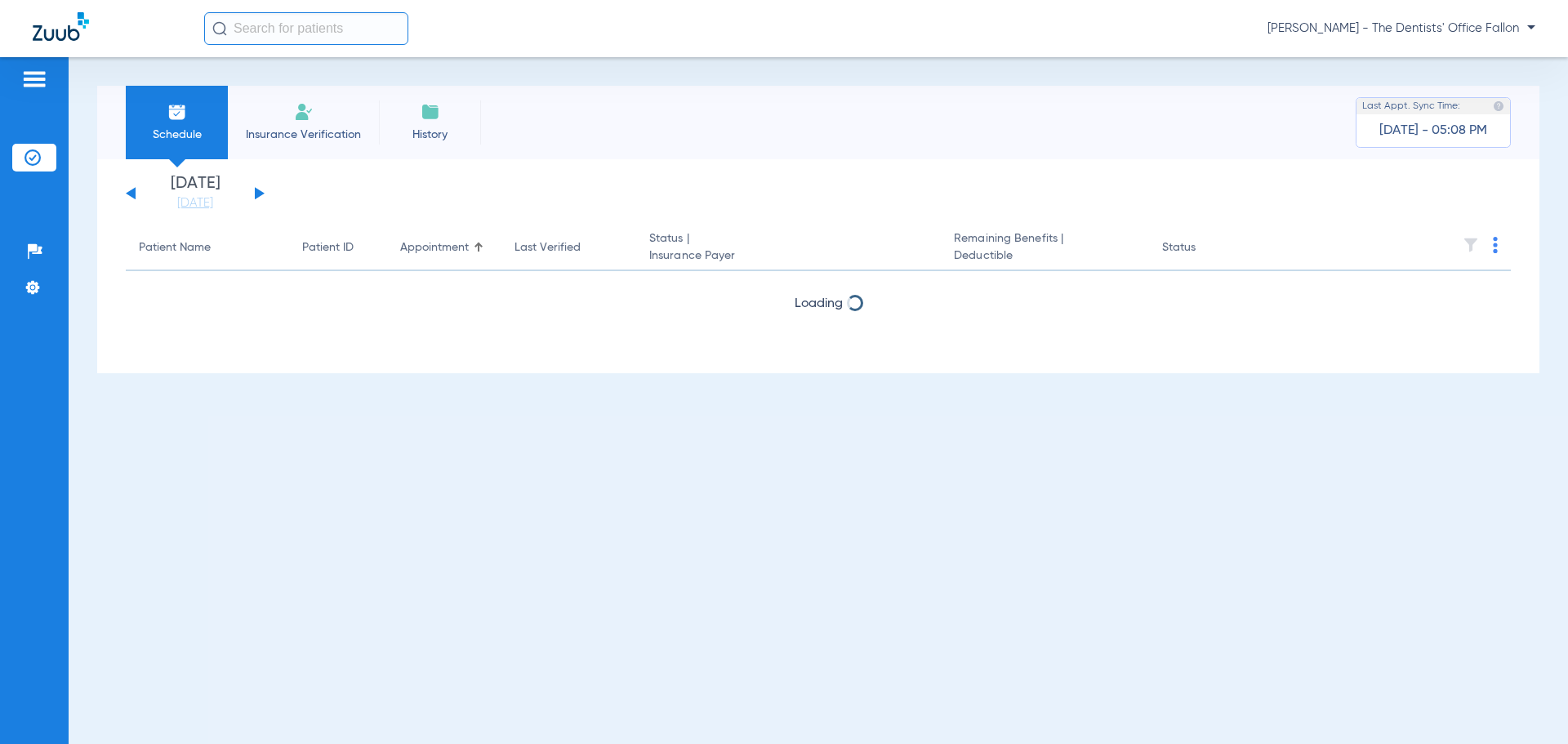
click at [255, 196] on button at bounding box center [259, 193] width 10 height 12
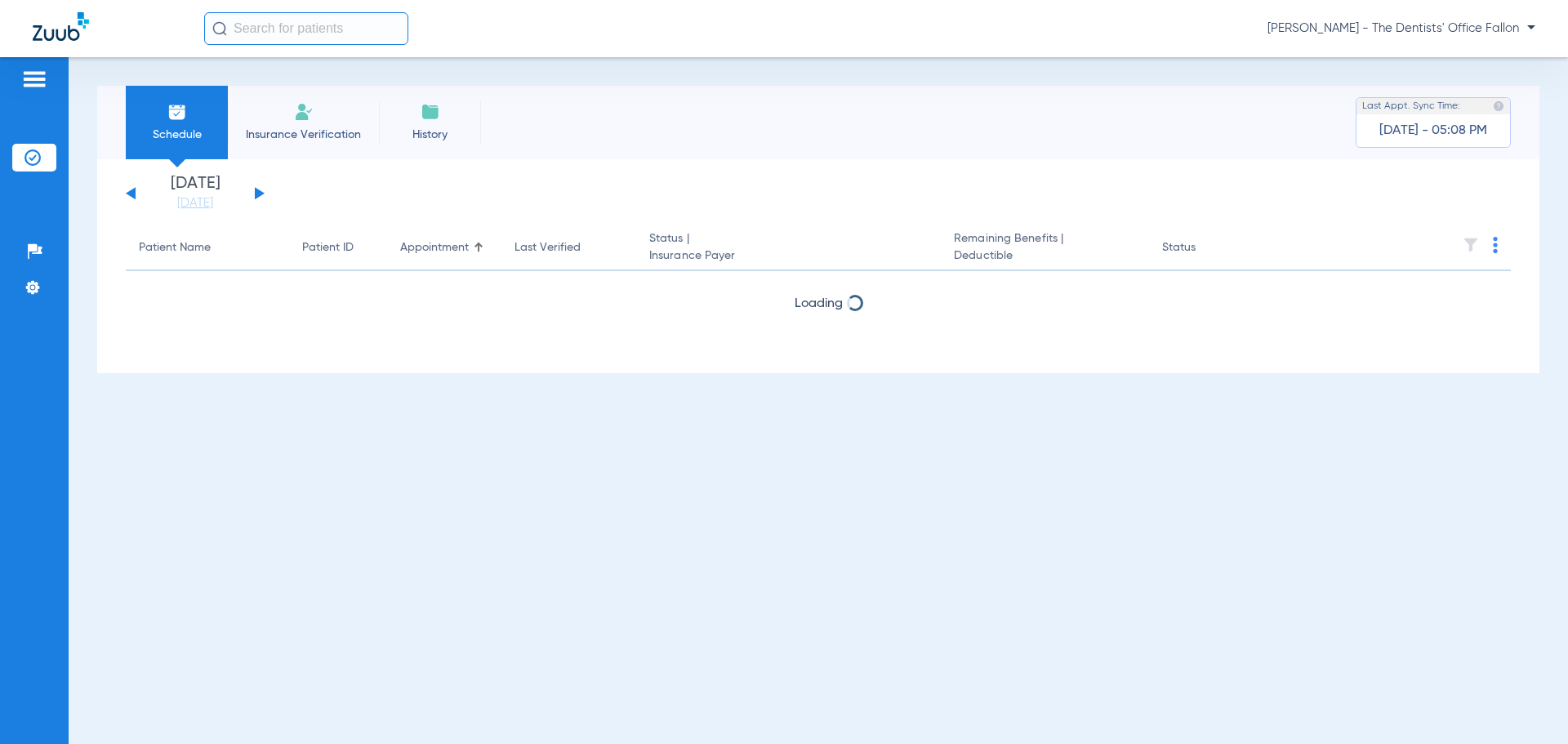
click at [255, 196] on button at bounding box center [259, 193] width 10 height 12
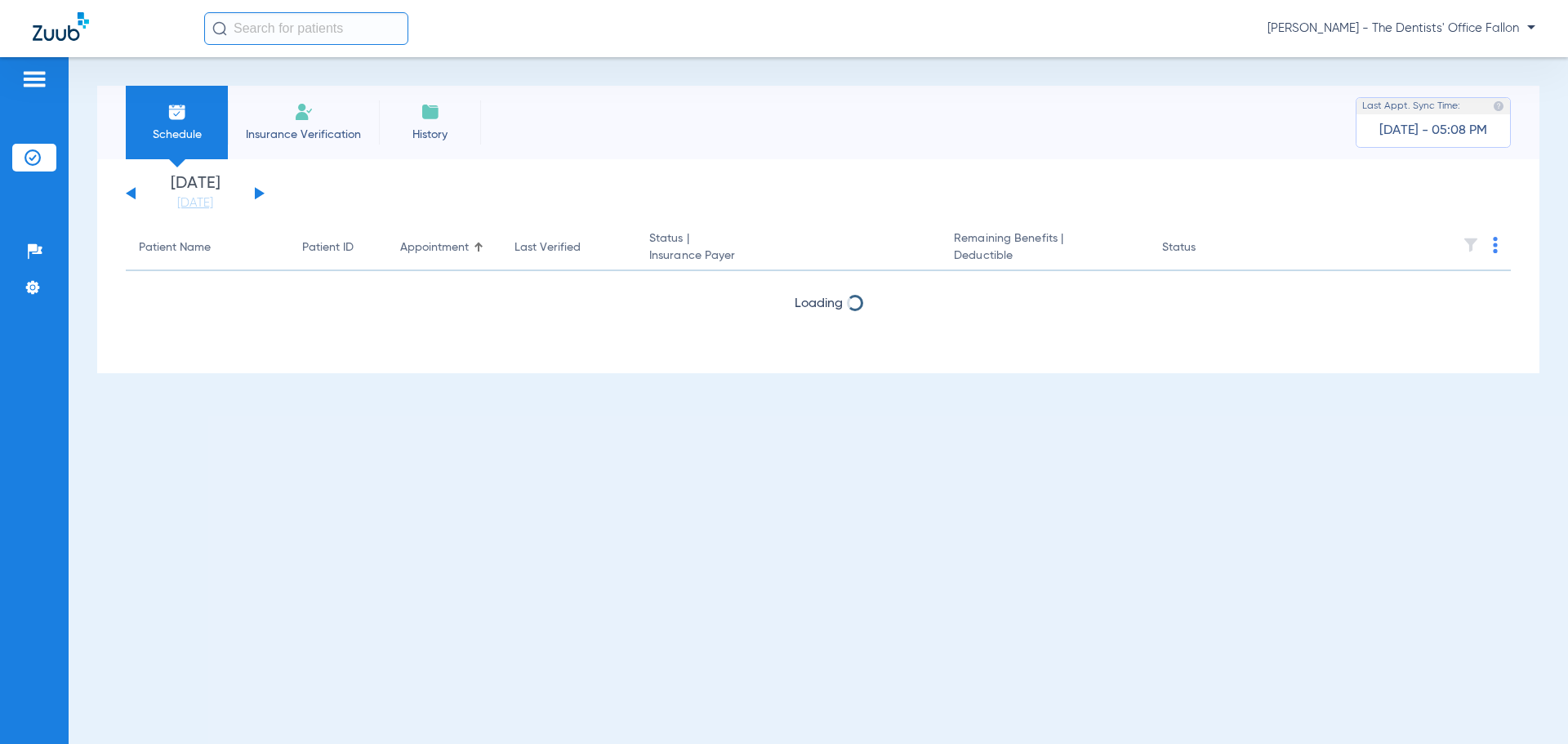
click at [255, 196] on button at bounding box center [259, 193] width 10 height 12
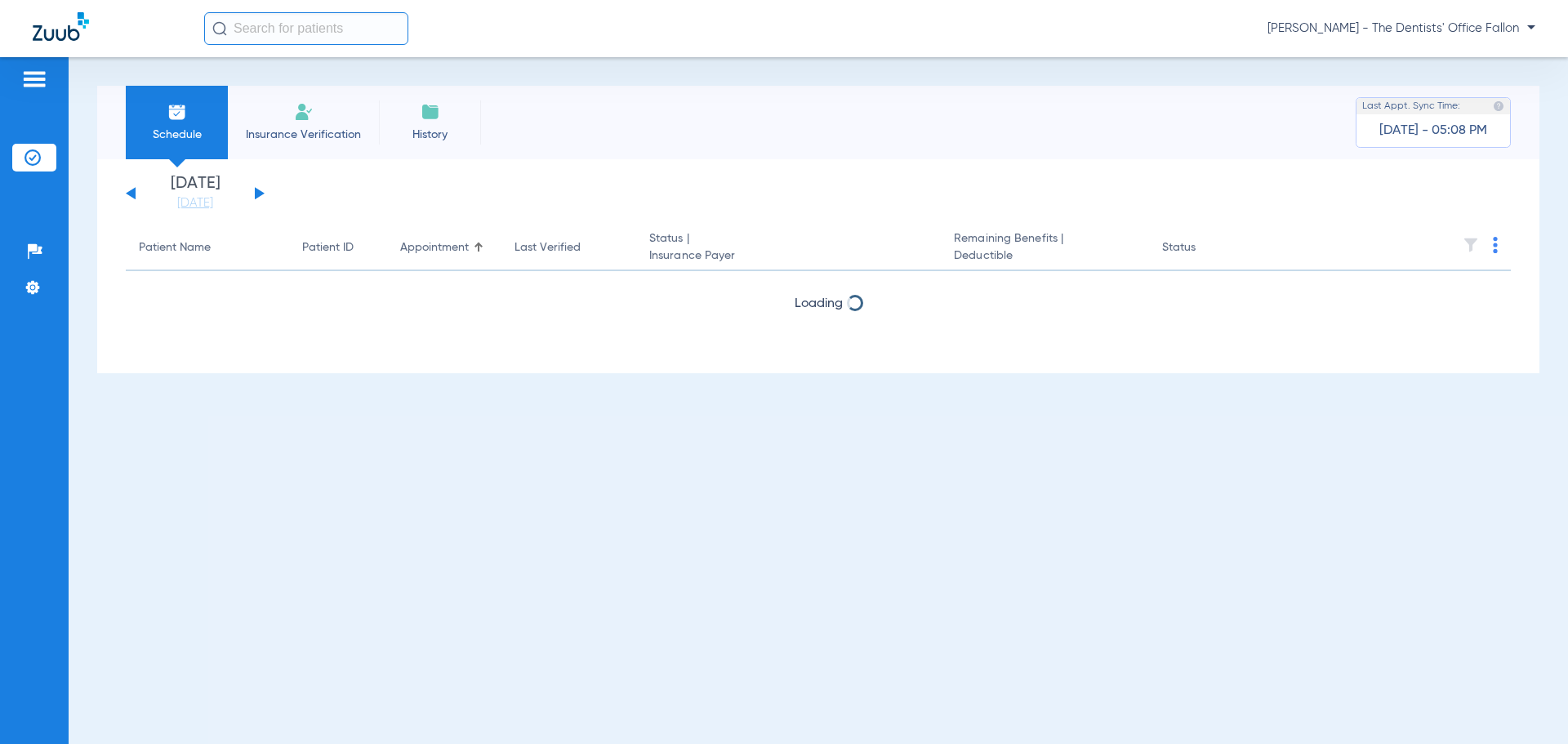
click at [255, 196] on button at bounding box center [259, 193] width 10 height 12
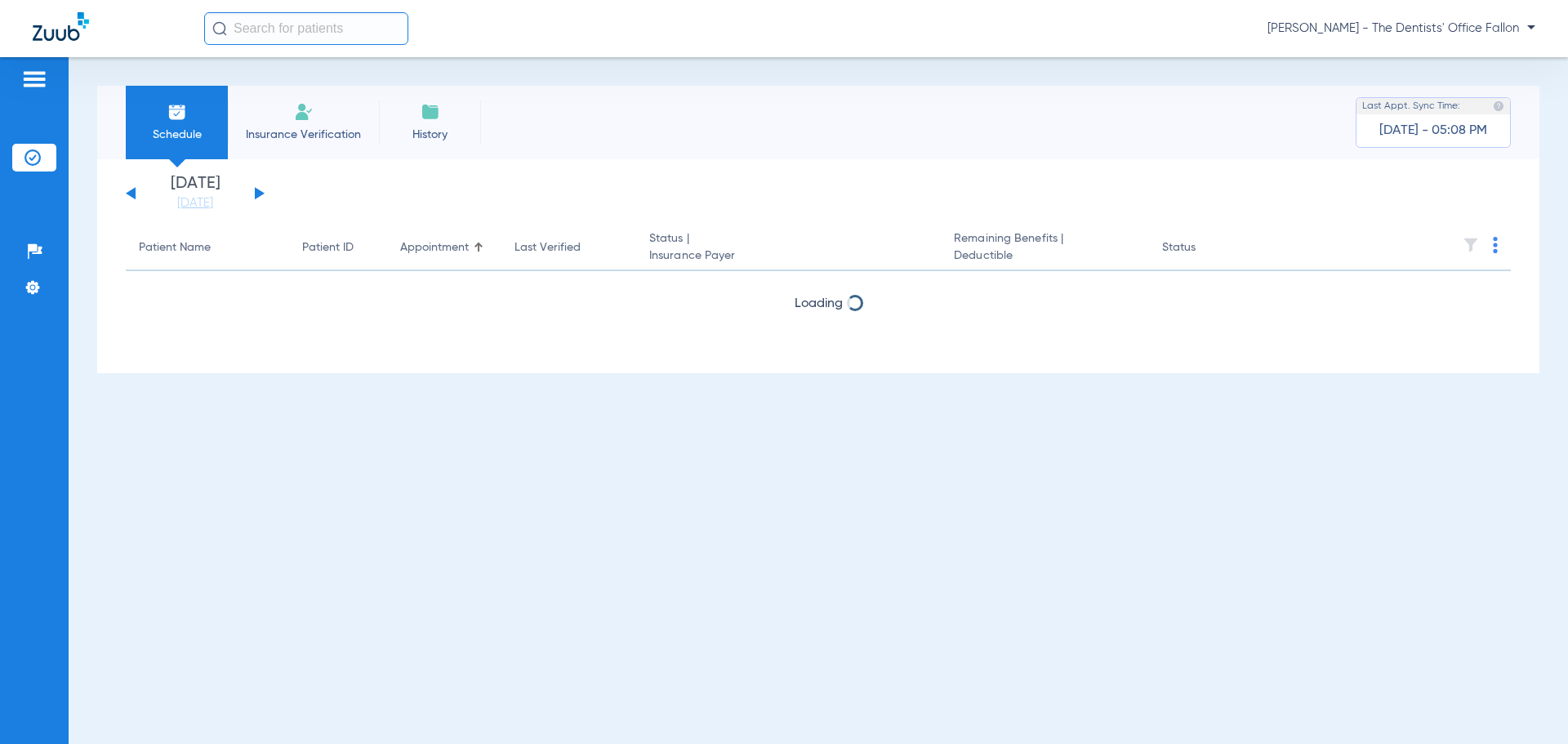
click at [255, 196] on button at bounding box center [259, 193] width 10 height 12
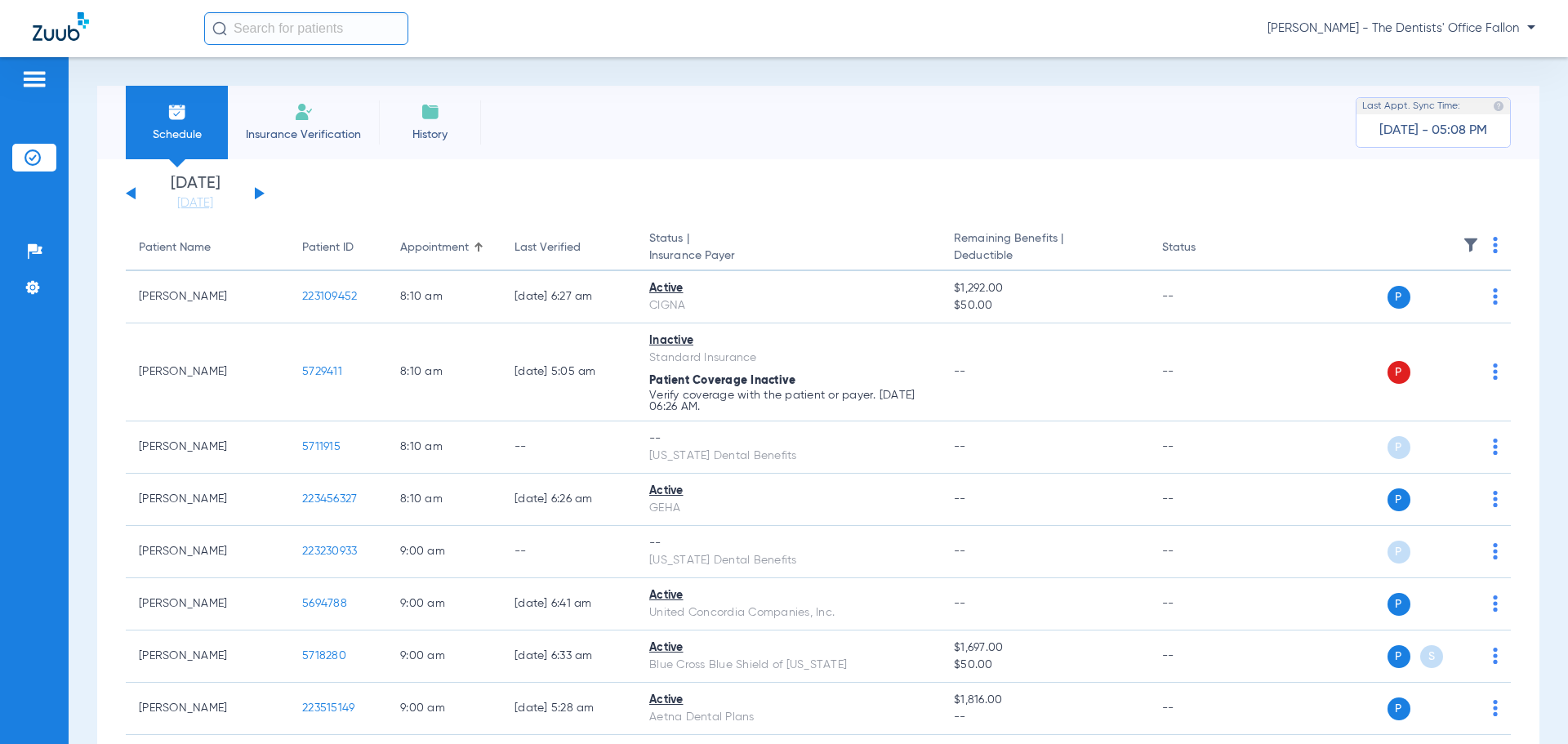
click at [255, 196] on button at bounding box center [259, 193] width 10 height 12
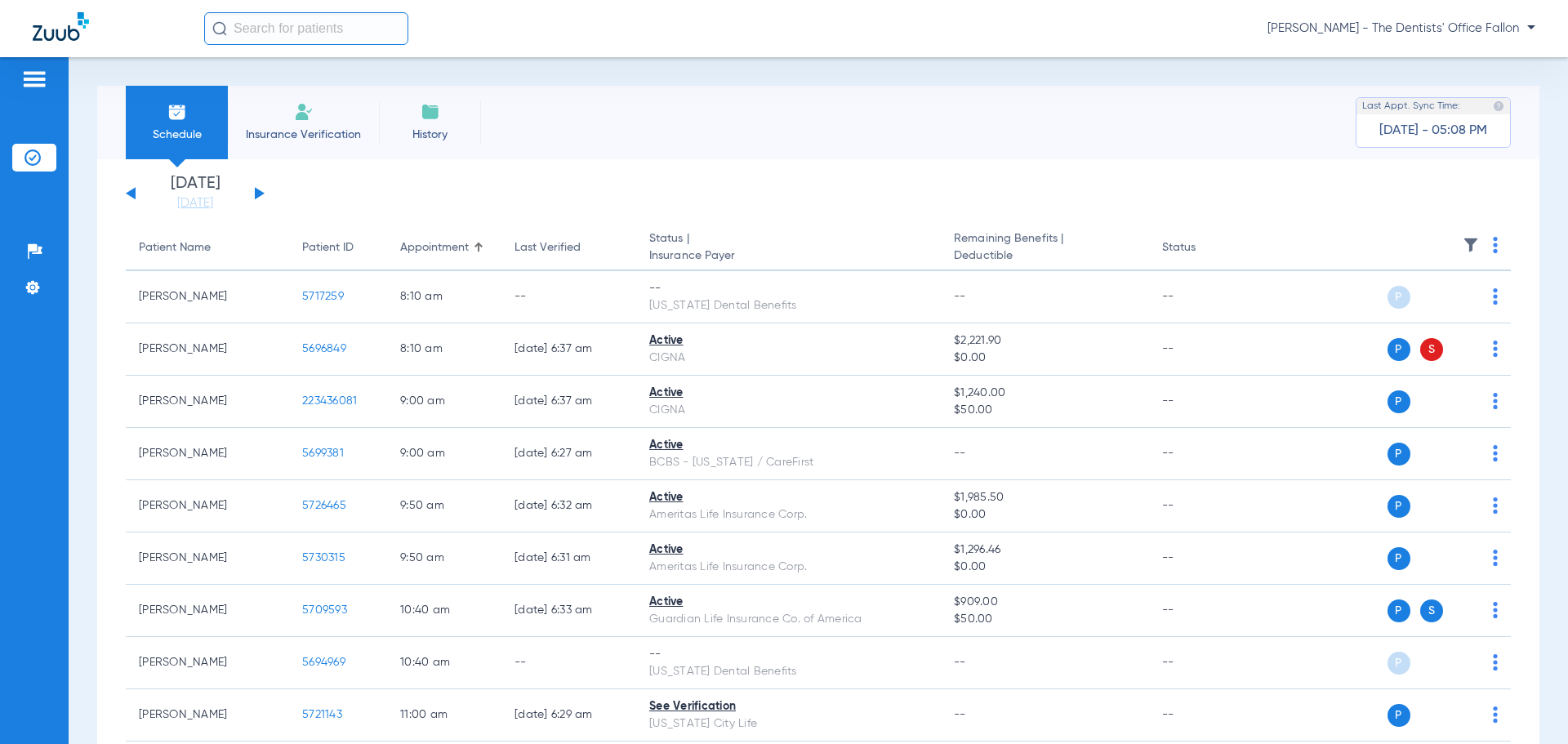
click at [255, 196] on button at bounding box center [259, 193] width 10 height 12
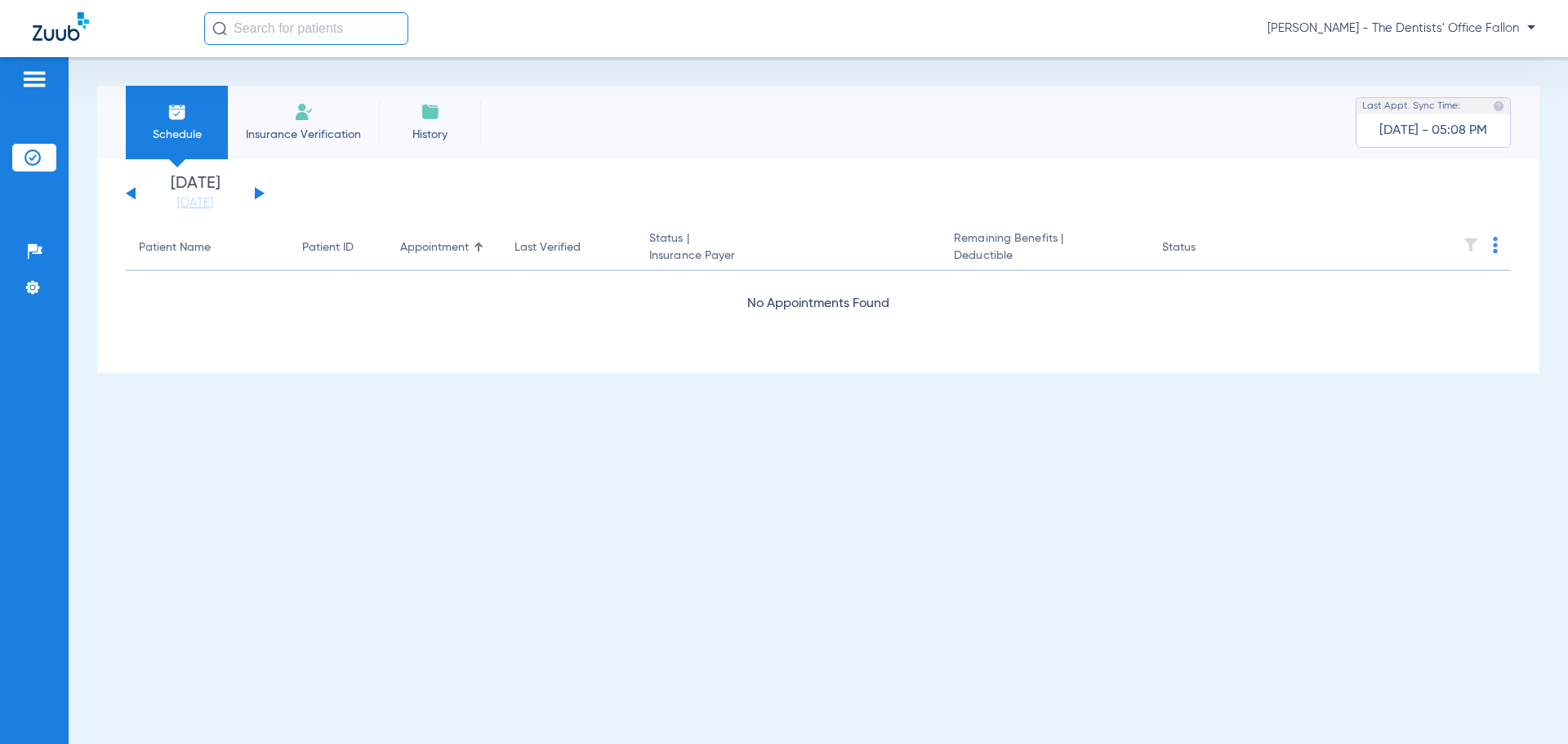
click at [255, 196] on button at bounding box center [259, 193] width 10 height 12
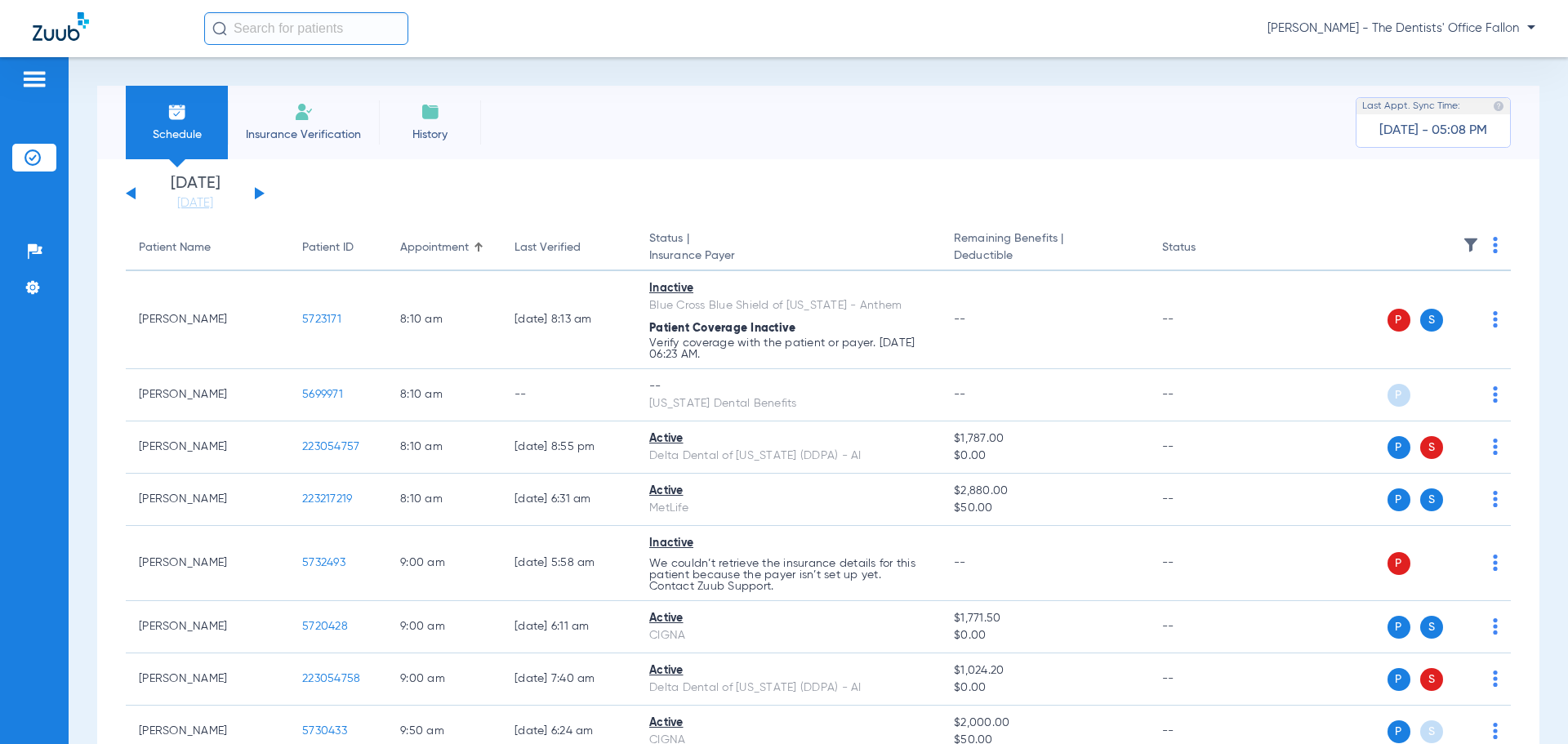
click at [1493, 251] on img at bounding box center [1495, 244] width 5 height 16
click at [1438, 309] on span "Verify All" at bounding box center [1420, 309] width 102 height 12
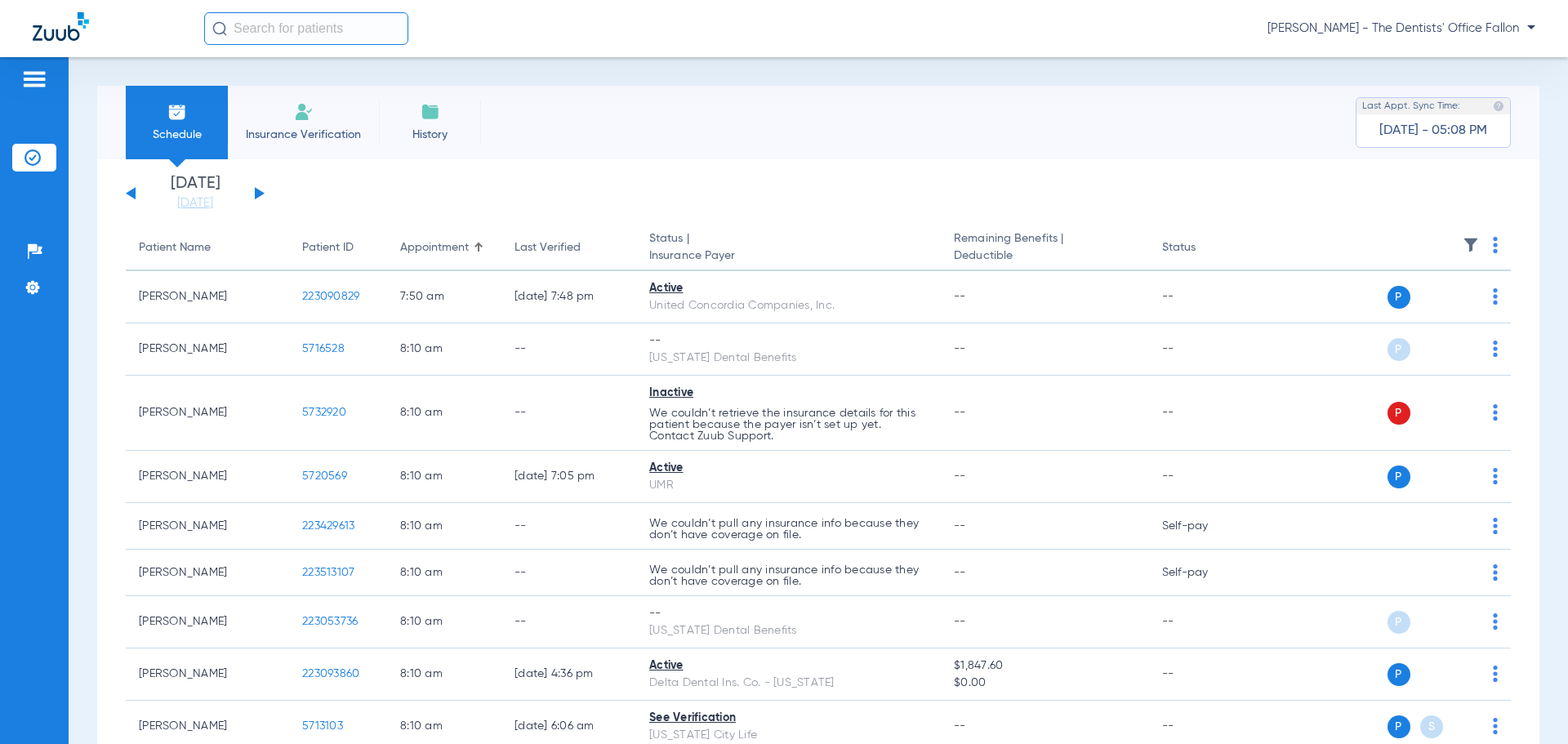
click at [260, 196] on div "[DATE] [DATE] [DATE] [DATE] [DATE] [DATE] [DATE] [DATE] [DATE] [DATE] [DATE] [D…" at bounding box center [195, 193] width 139 height 36
click at [260, 194] on button at bounding box center [259, 193] width 10 height 12
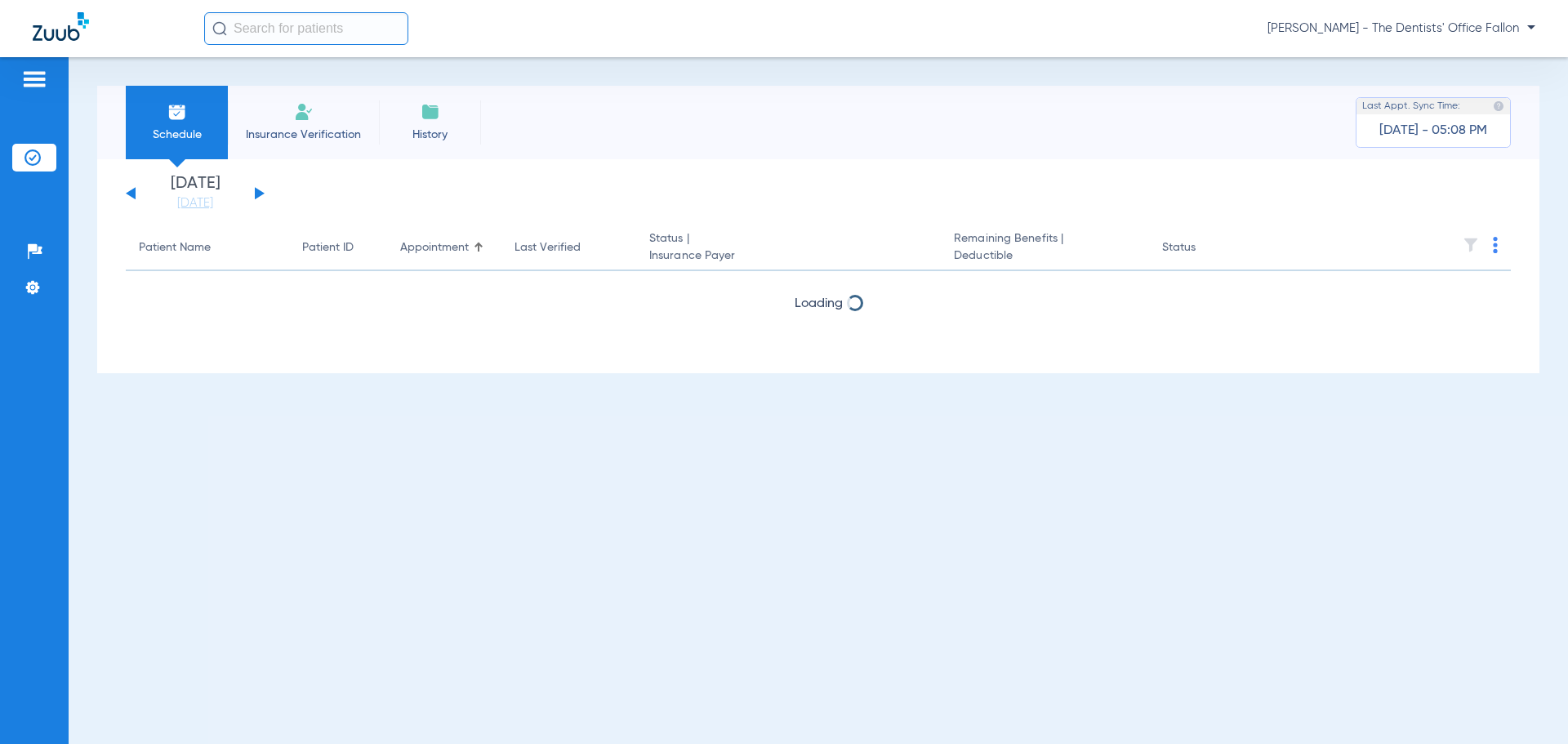
click at [260, 194] on button at bounding box center [259, 193] width 10 height 12
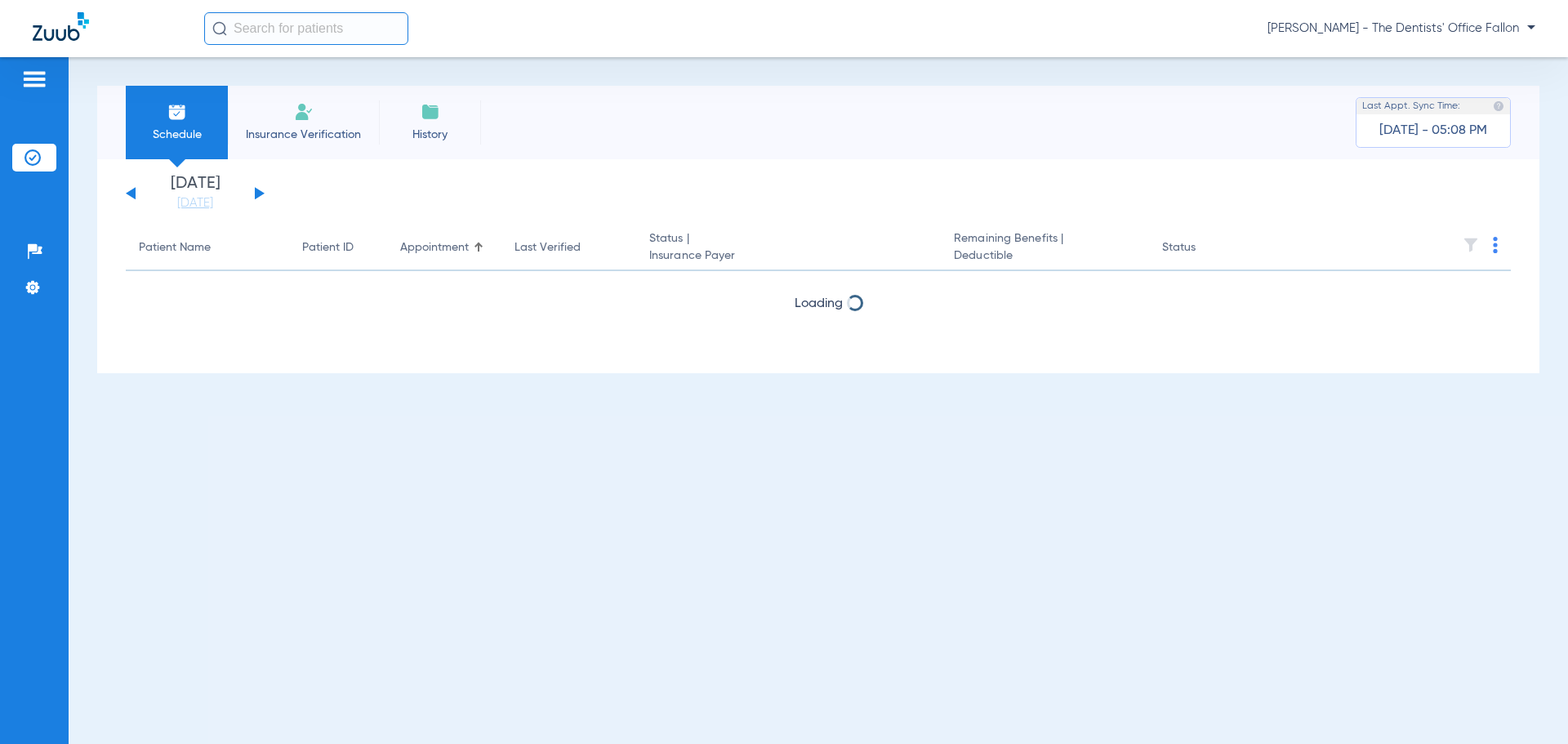
click at [260, 194] on button at bounding box center [259, 193] width 10 height 12
click at [257, 194] on button at bounding box center [259, 193] width 10 height 12
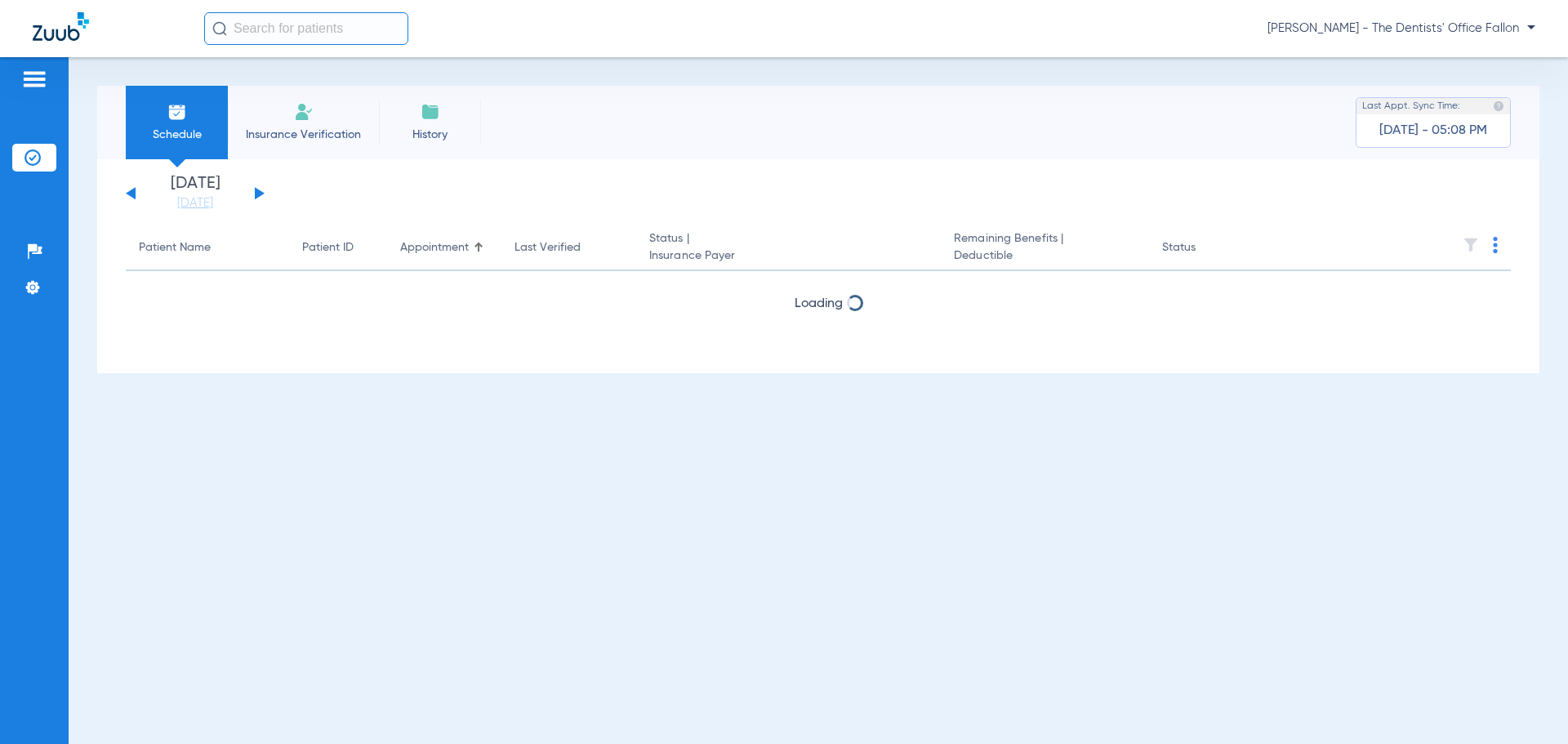
click at [257, 194] on button at bounding box center [259, 193] width 10 height 12
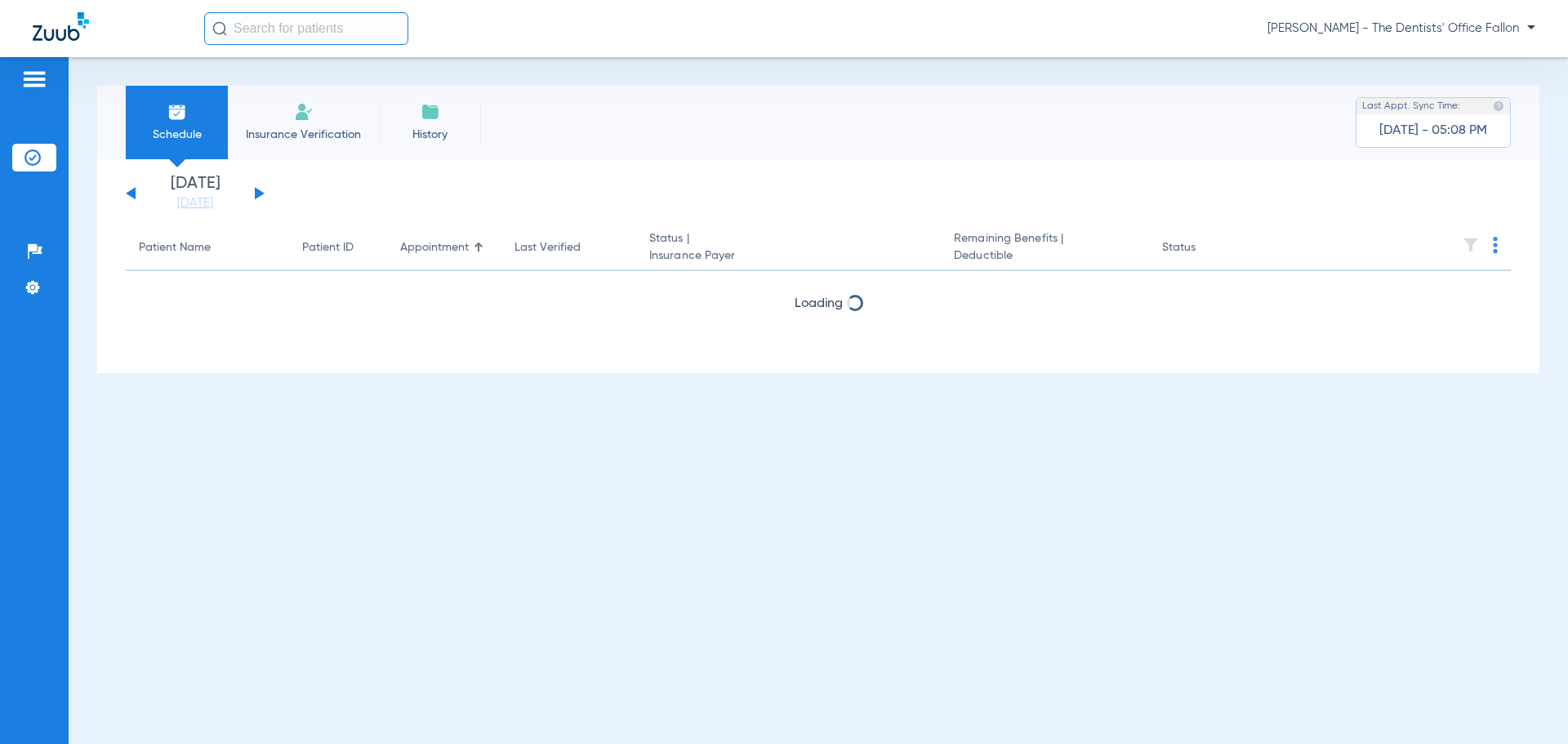
click at [257, 194] on button at bounding box center [259, 193] width 10 height 12
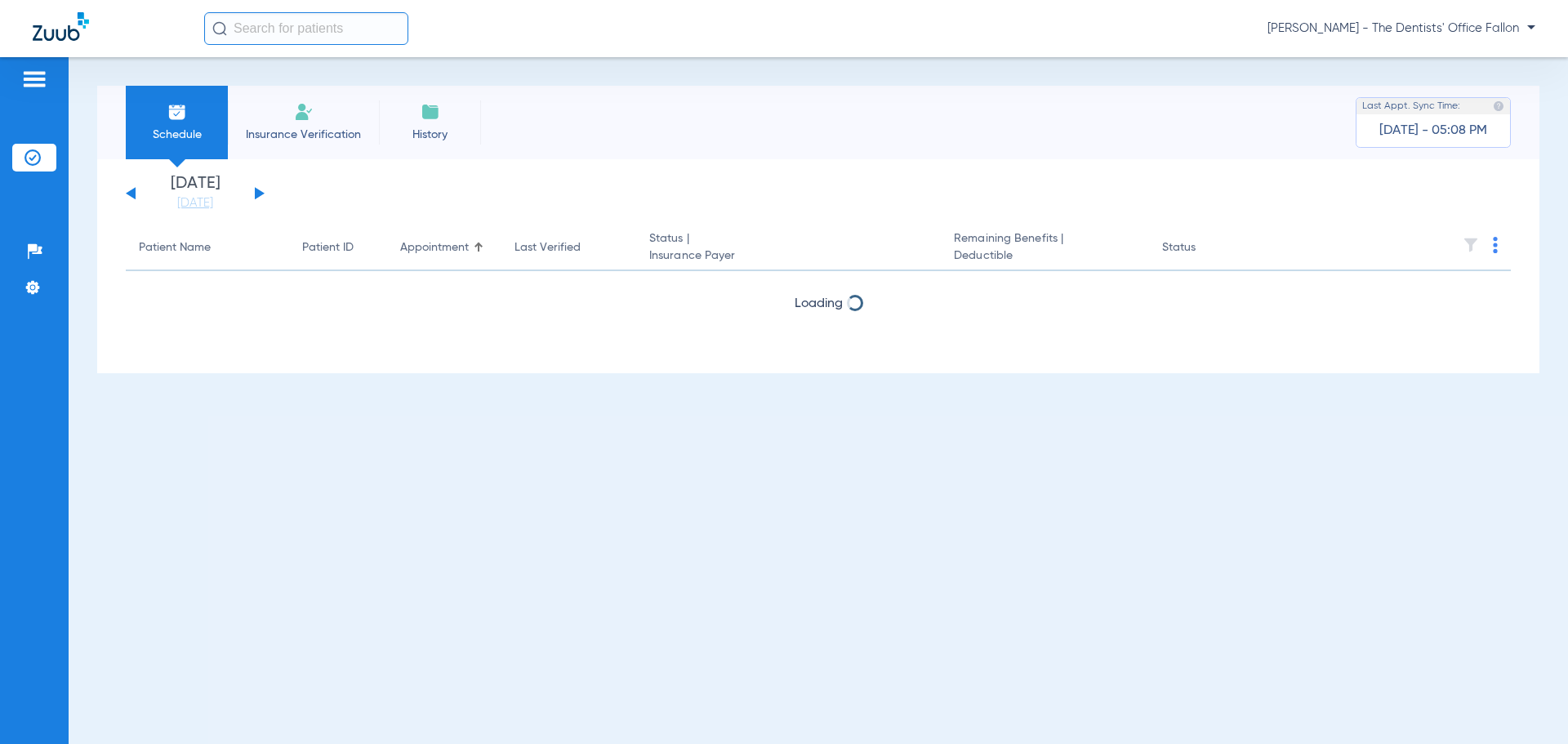
click at [257, 194] on button at bounding box center [259, 193] width 10 height 12
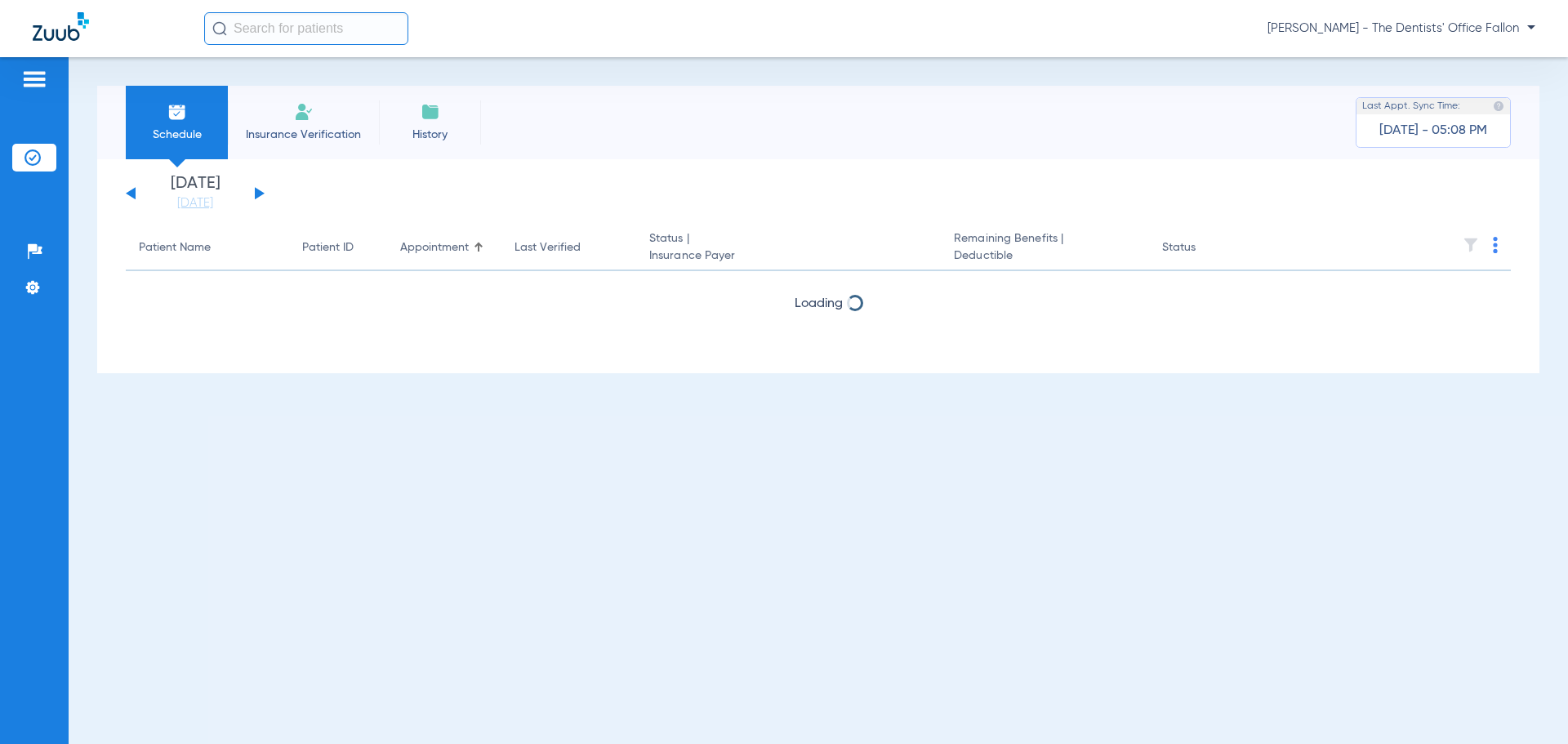
click at [257, 194] on button at bounding box center [259, 193] width 10 height 12
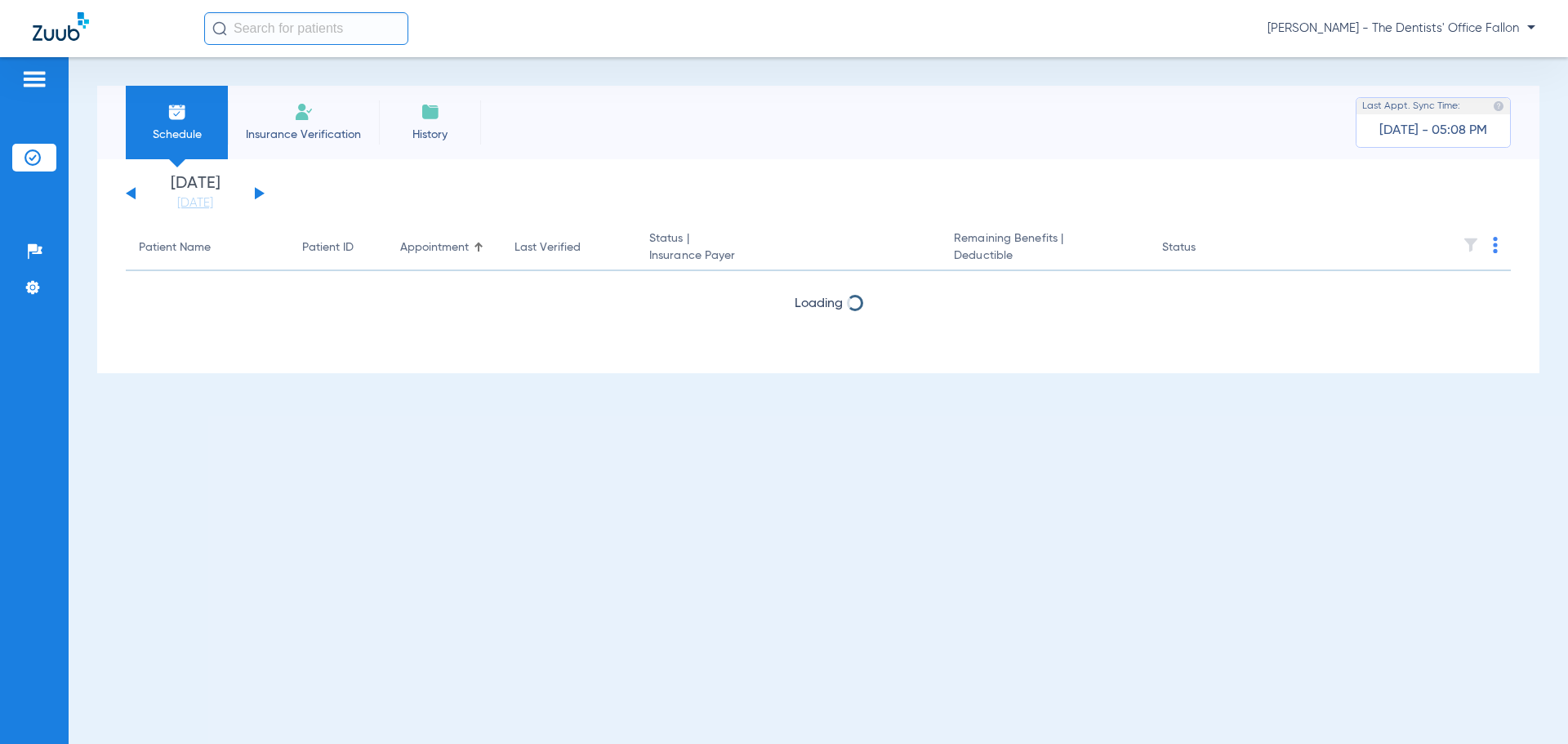
click at [257, 194] on button at bounding box center [259, 193] width 10 height 12
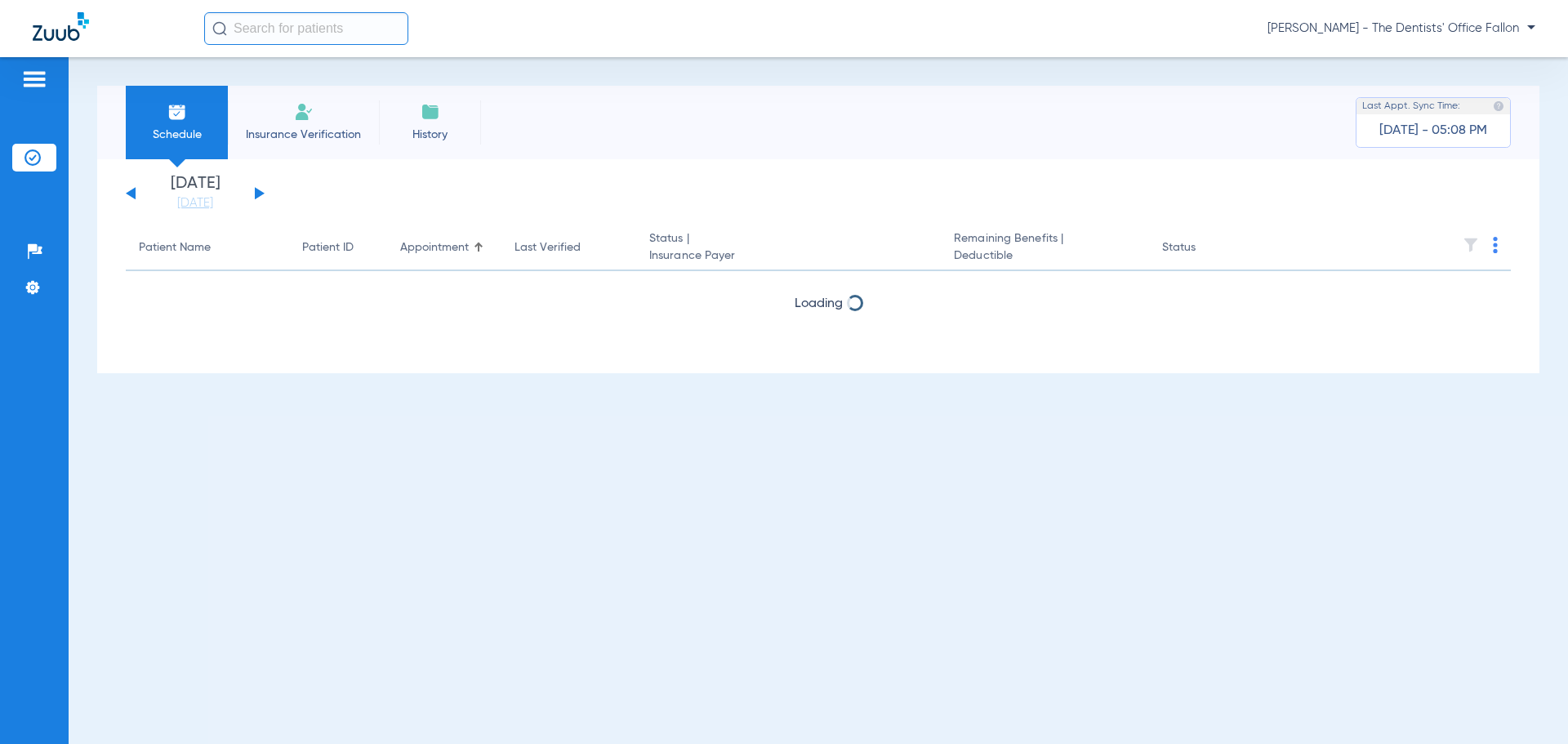
click at [257, 194] on button at bounding box center [259, 193] width 10 height 12
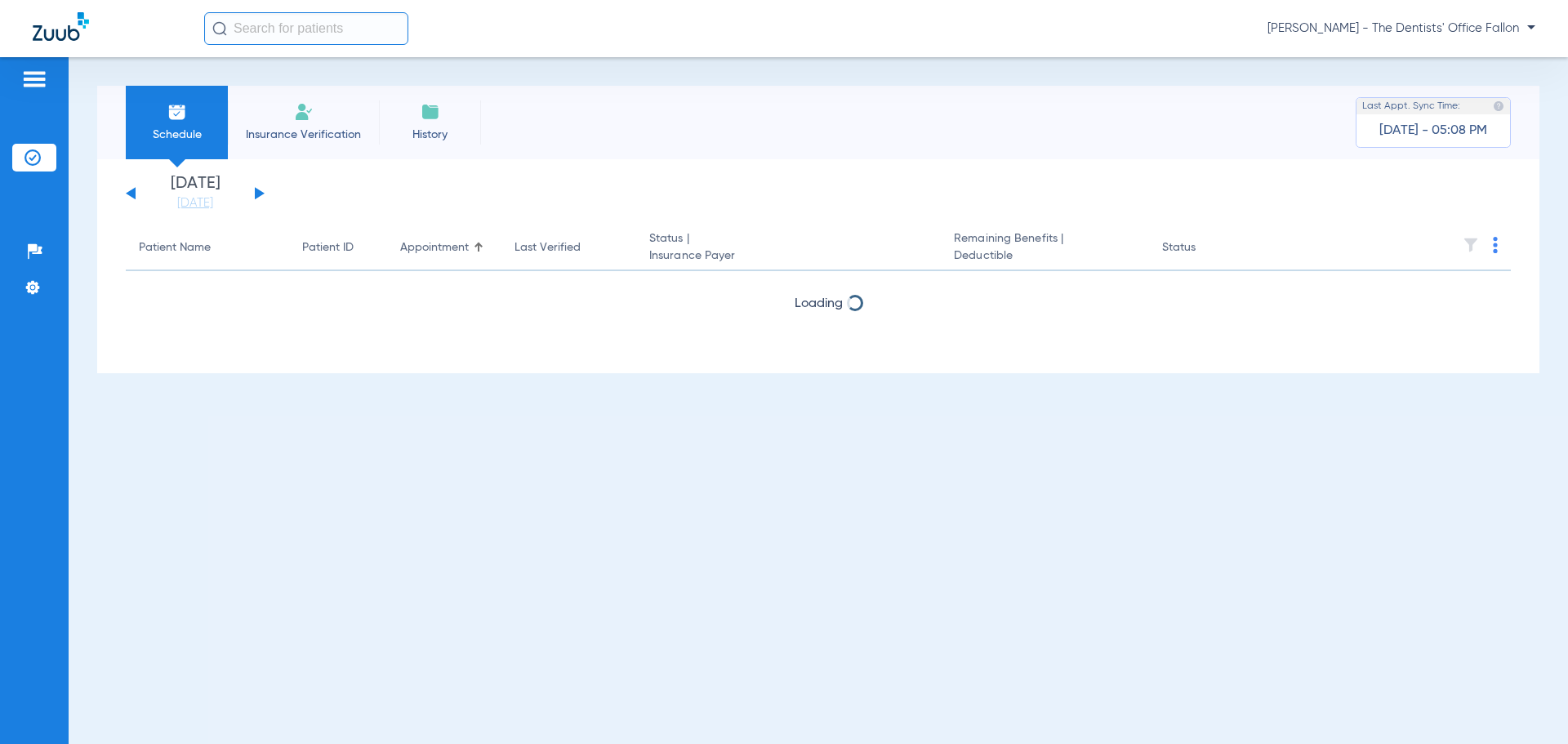
click at [257, 194] on button at bounding box center [259, 193] width 10 height 12
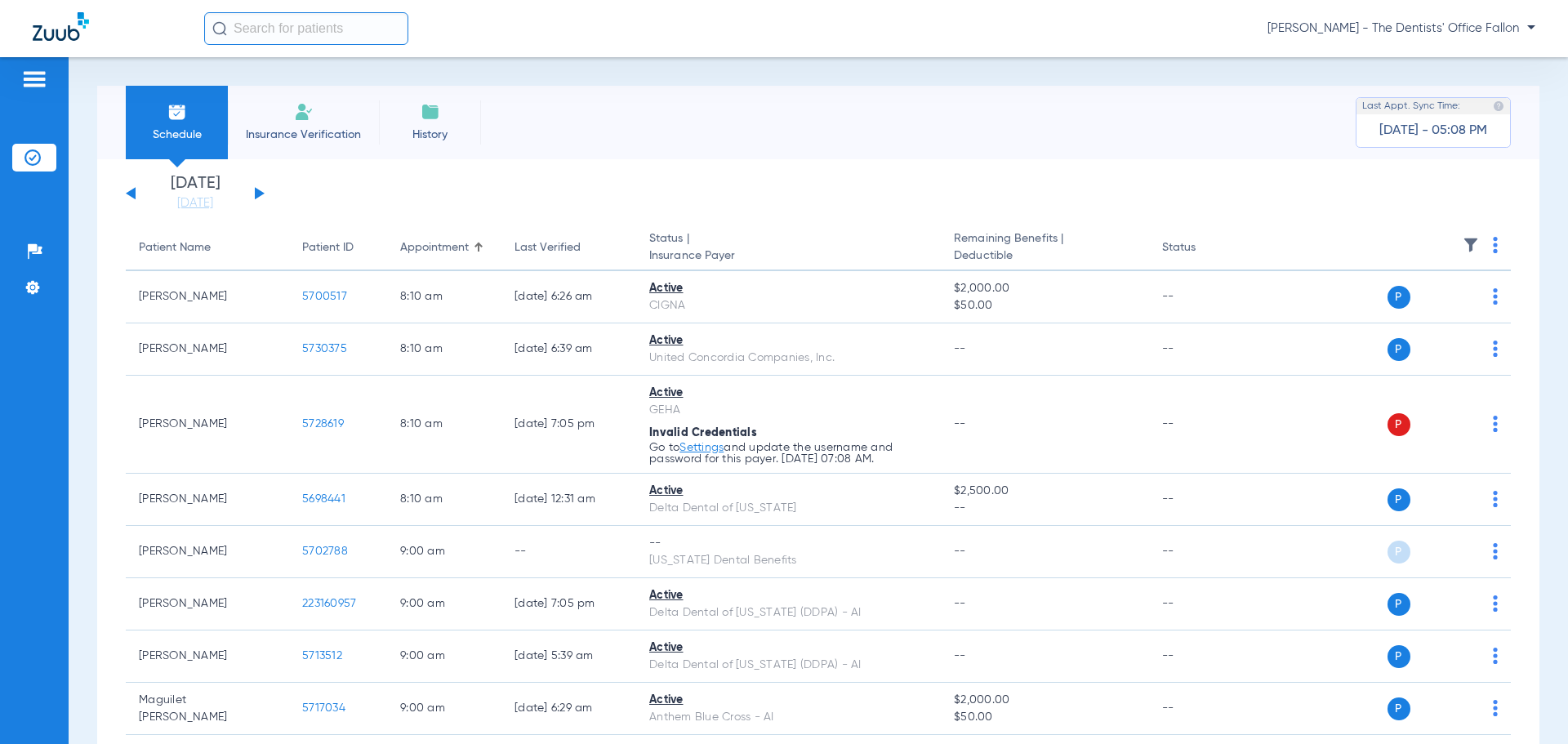
click at [1493, 251] on img at bounding box center [1495, 244] width 5 height 16
click at [1443, 303] on button "Verify All" at bounding box center [1420, 309] width 128 height 33
